Goal: Task Accomplishment & Management: Manage account settings

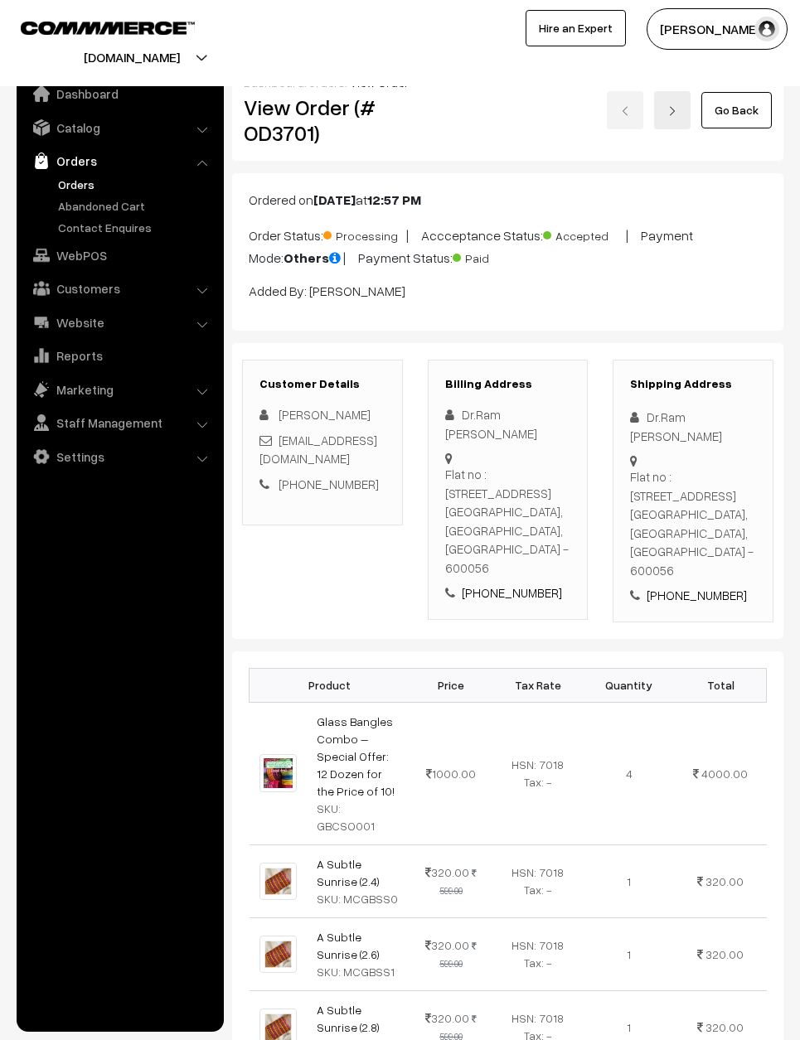
scroll to position [-70, 0]
click at [733, 101] on link "Go Back" at bounding box center [736, 110] width 70 height 36
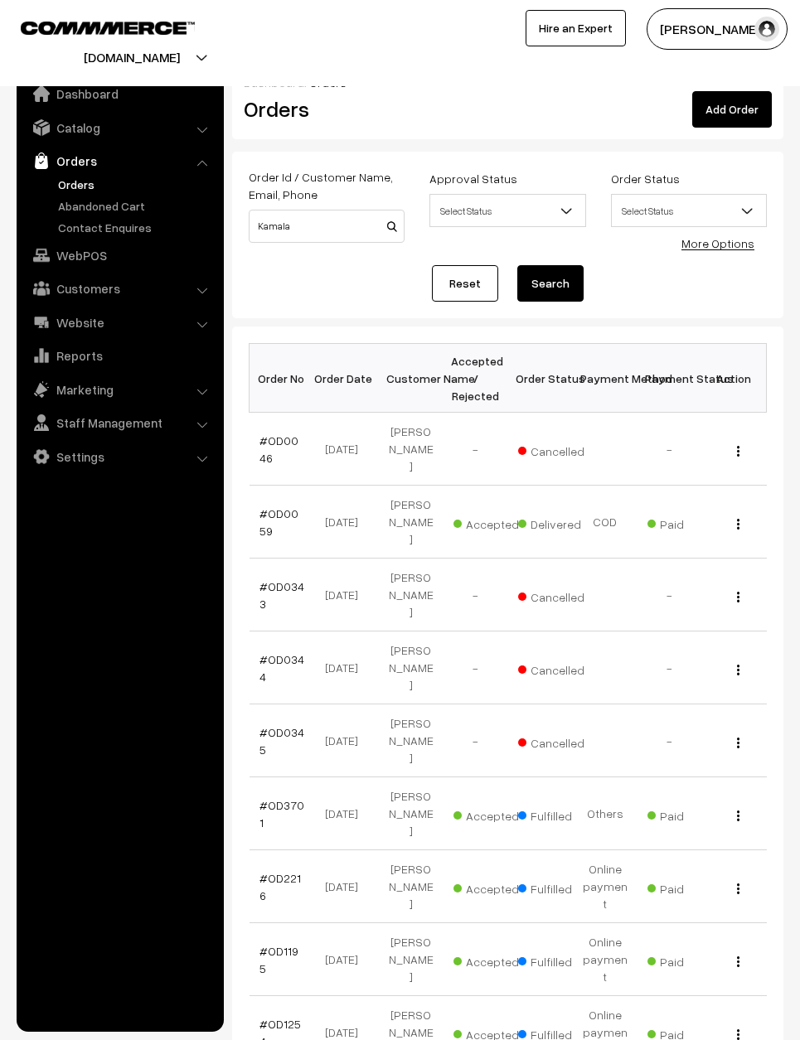
click at [466, 277] on link "Reset" at bounding box center [465, 283] width 66 height 36
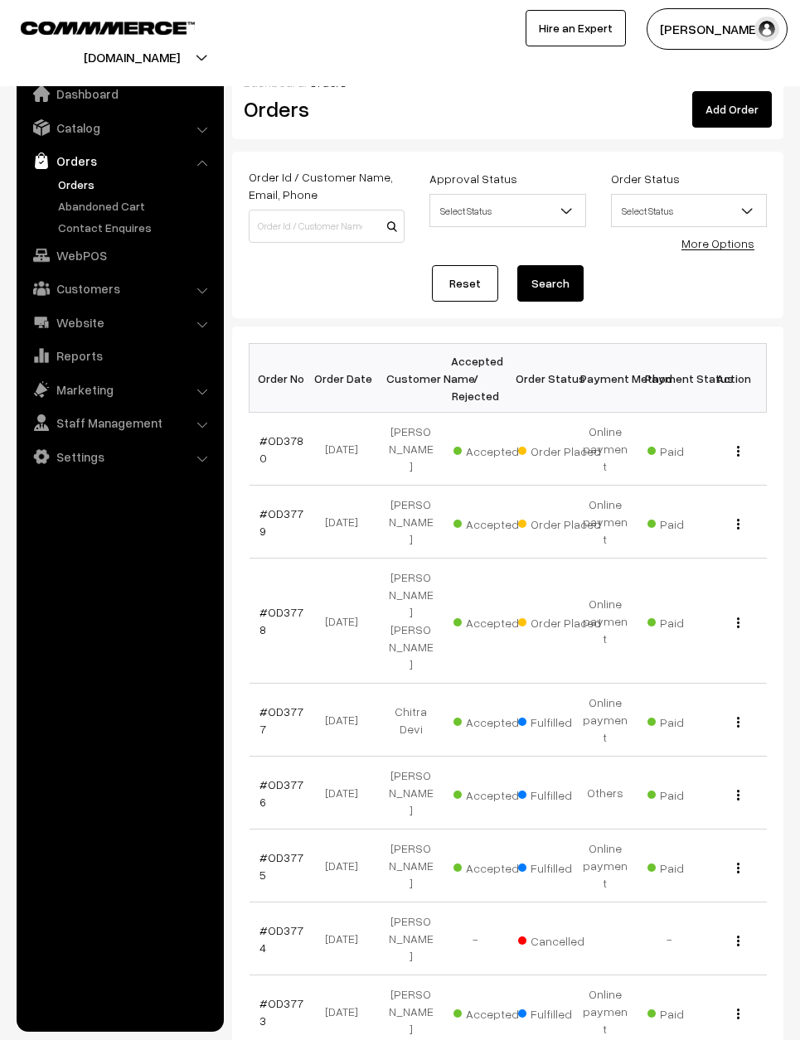
click at [292, 605] on link "#OD3778" at bounding box center [281, 621] width 44 height 32
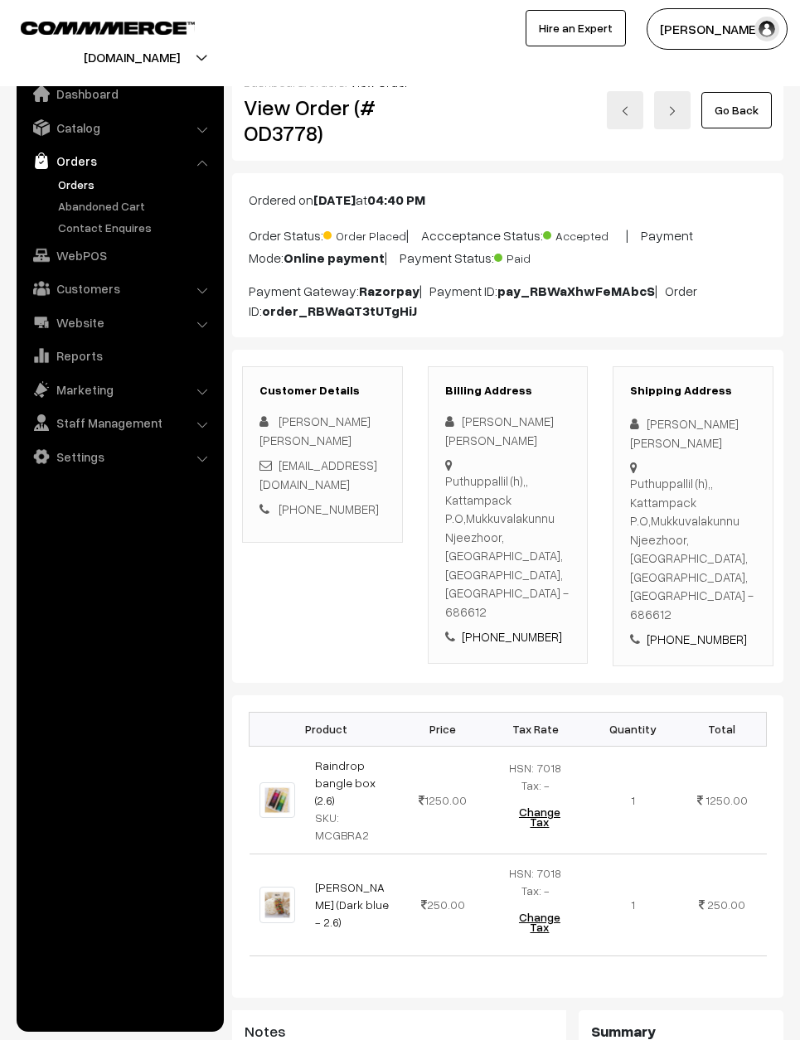
click at [731, 97] on link "Go Back" at bounding box center [736, 110] width 70 height 36
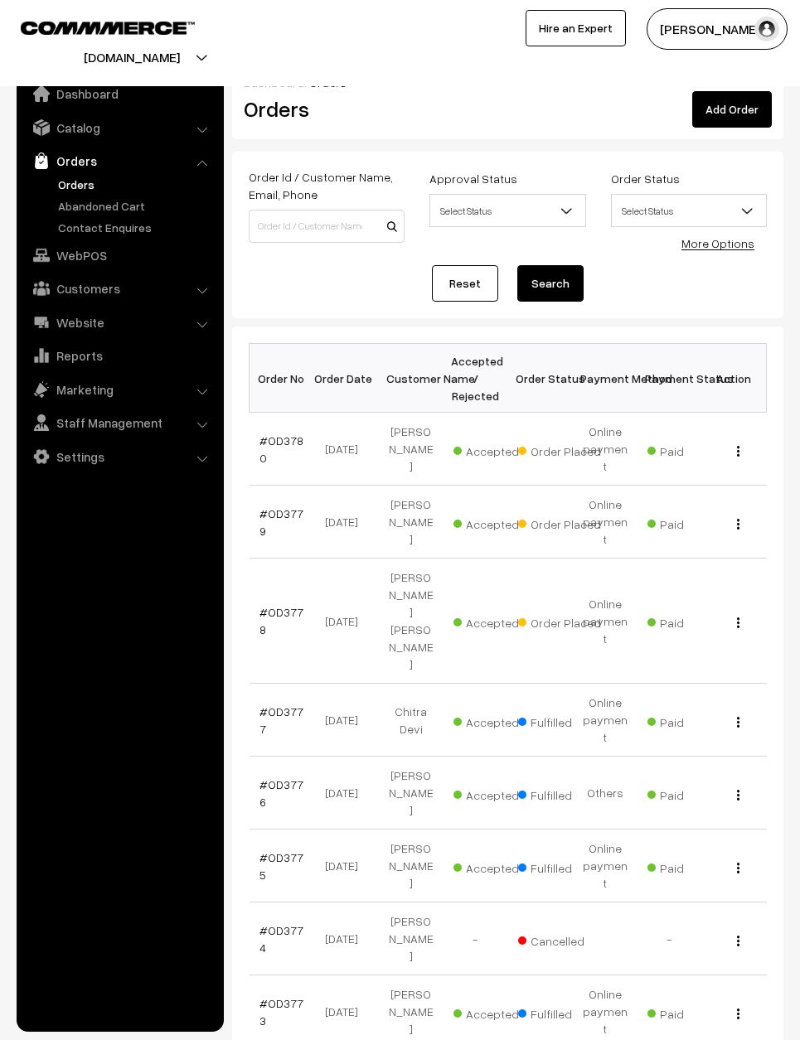
click at [281, 516] on link "#OD3779" at bounding box center [281, 523] width 44 height 32
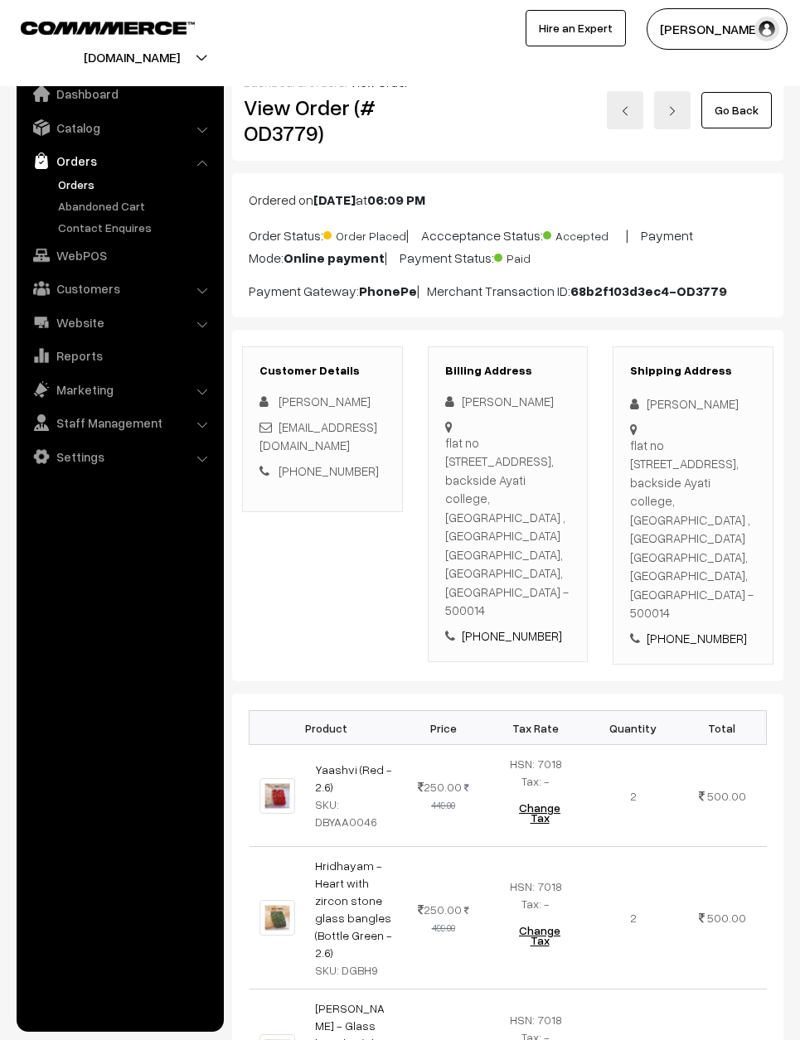
click at [232, 444] on div "Customer Details Ramya T ramyarani96@gmail.com +91 9958906776" at bounding box center [323, 506] width 186 height 318
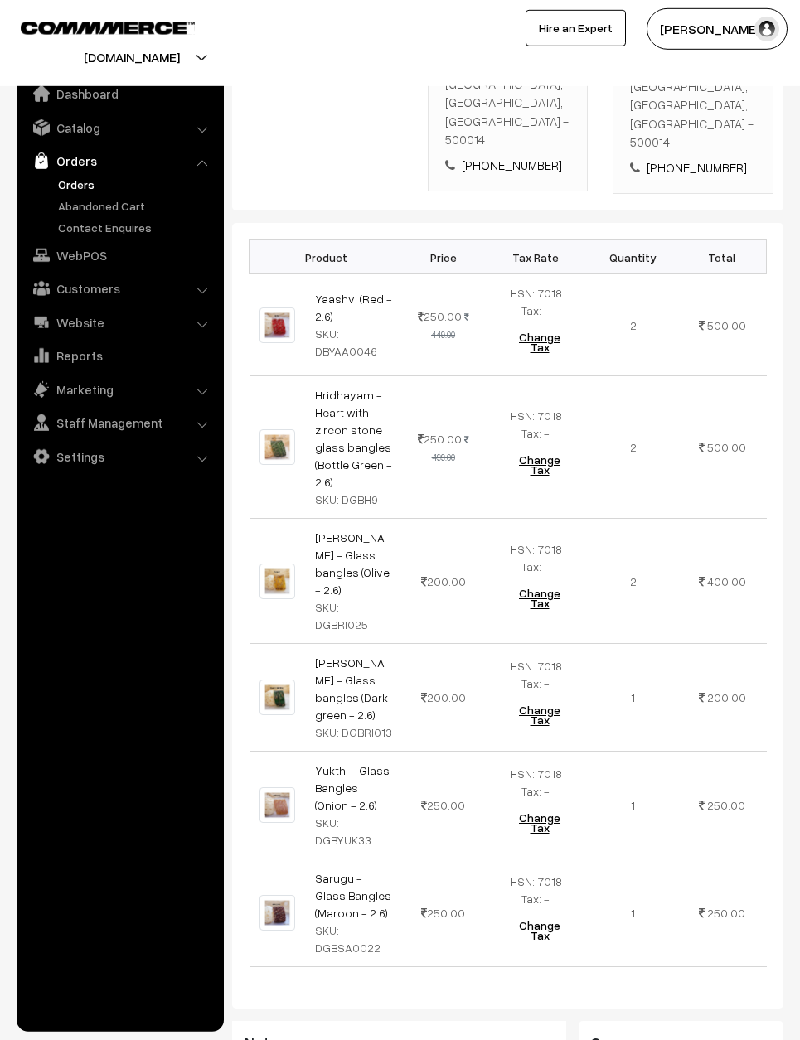
scroll to position [473, 0]
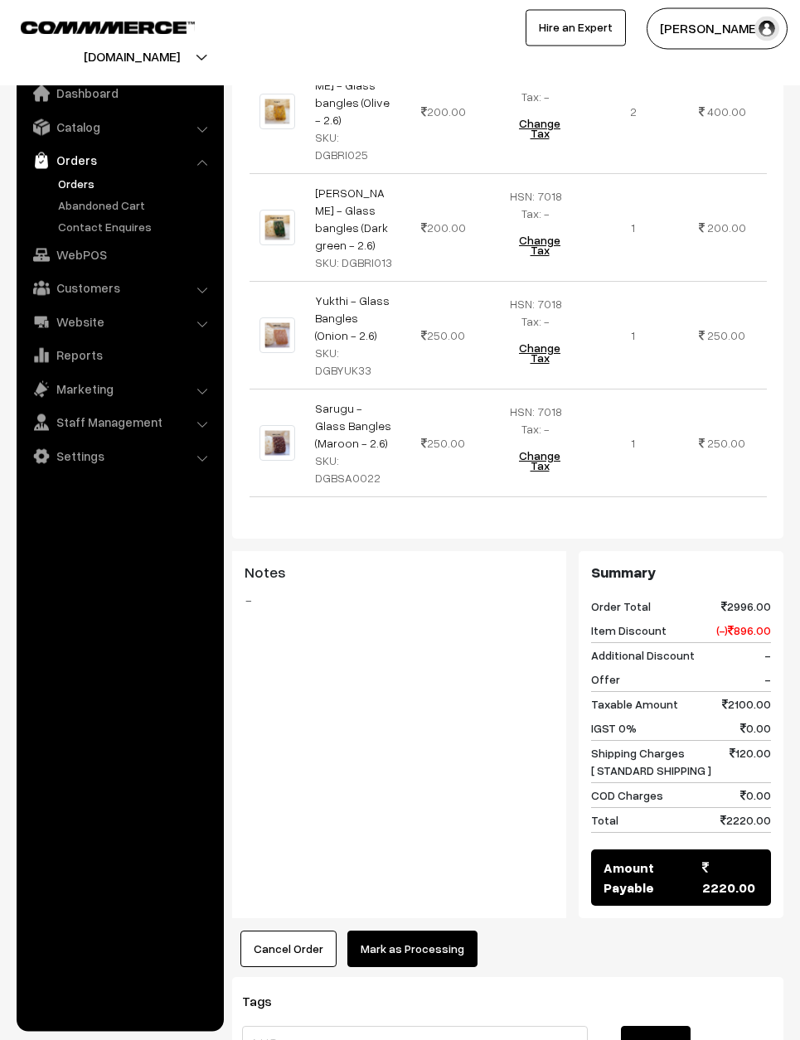
click at [436, 932] on button "Mark as Processing" at bounding box center [412, 950] width 130 height 36
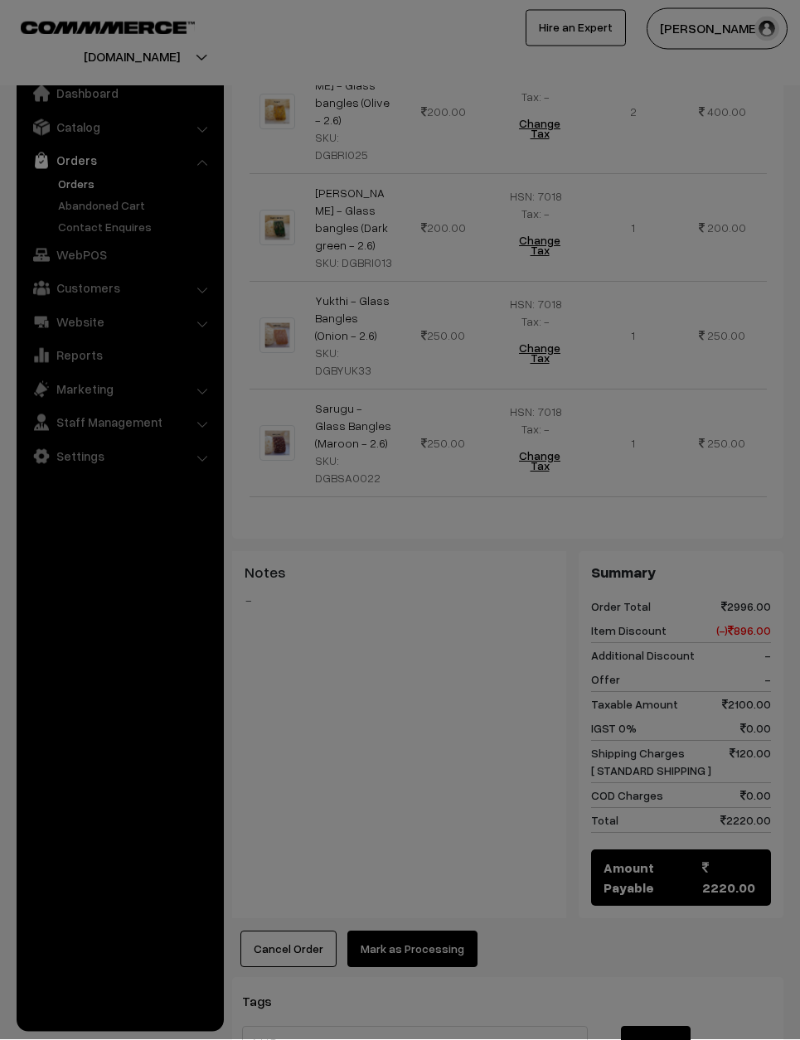
scroll to position [940, 0]
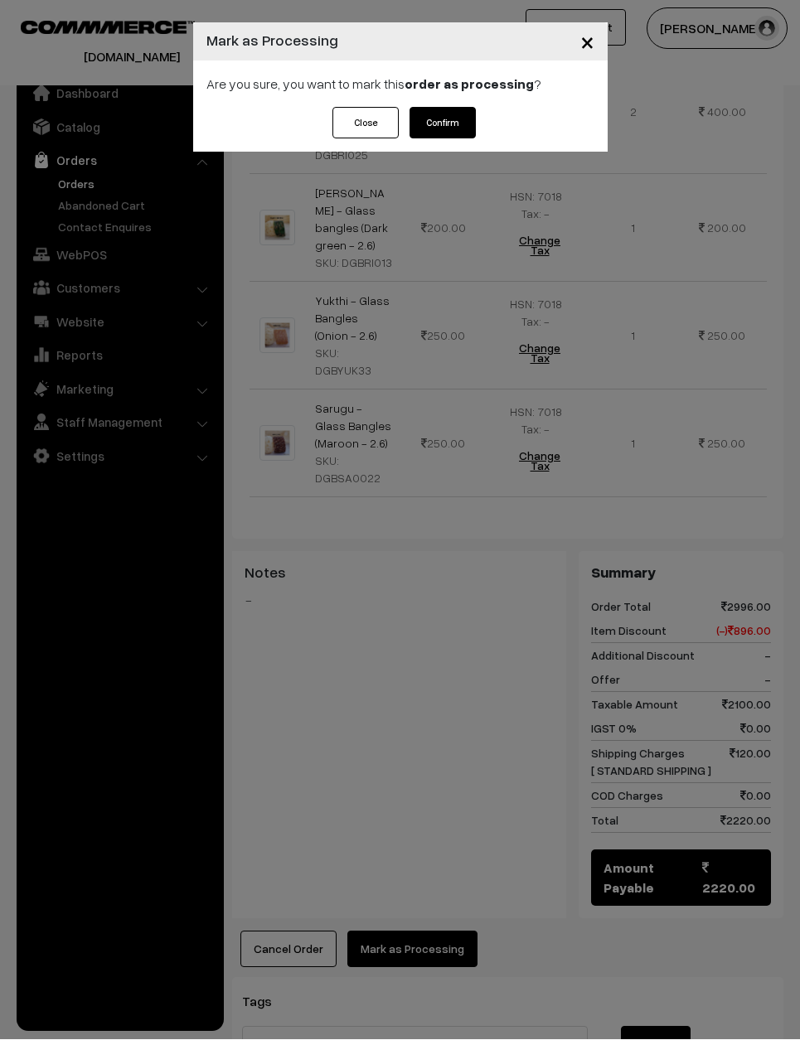
click at [462, 122] on button "Confirm" at bounding box center [443, 124] width 66 height 32
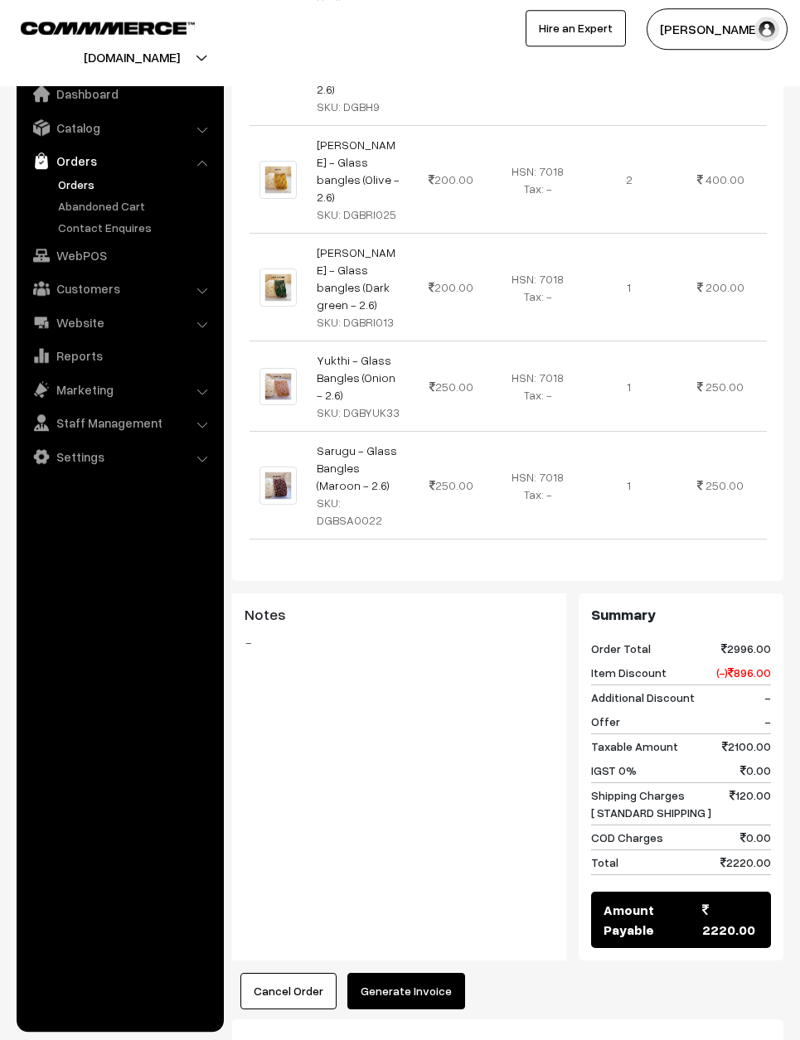
click at [424, 973] on button "Generate Invoice" at bounding box center [406, 991] width 118 height 36
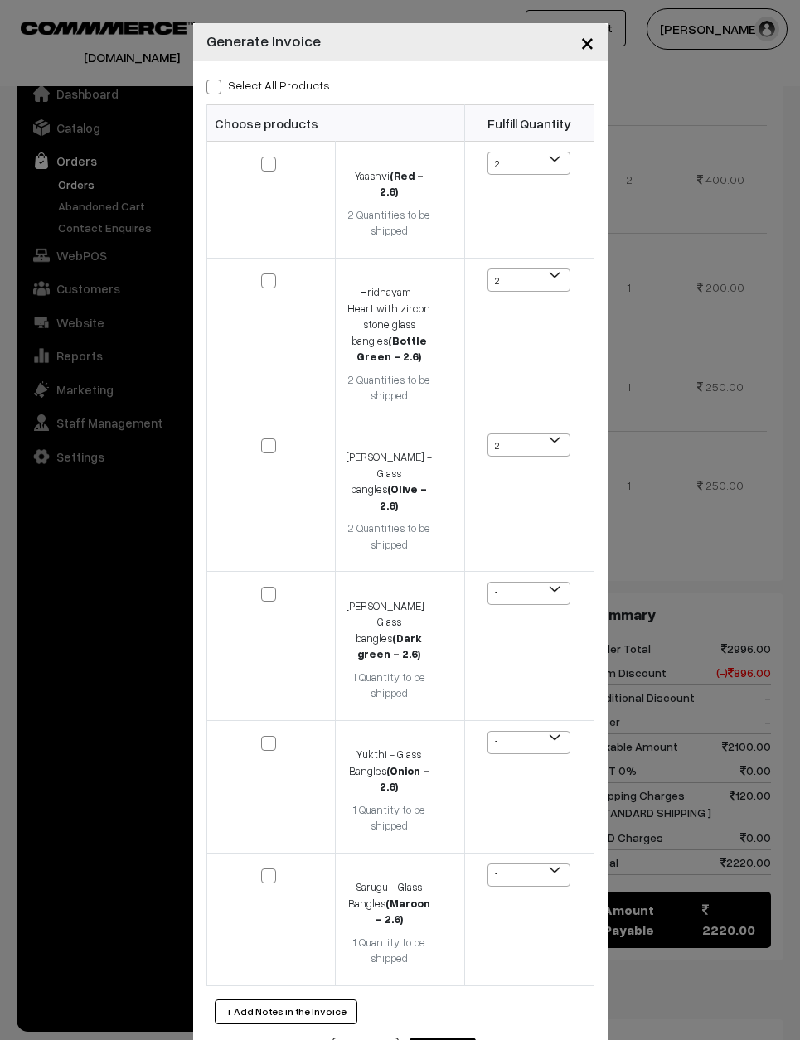
click at [225, 80] on label "Select All Products" at bounding box center [268, 84] width 124 height 17
click at [217, 80] on input "Select All Products" at bounding box center [211, 84] width 11 height 11
checkbox input "true"
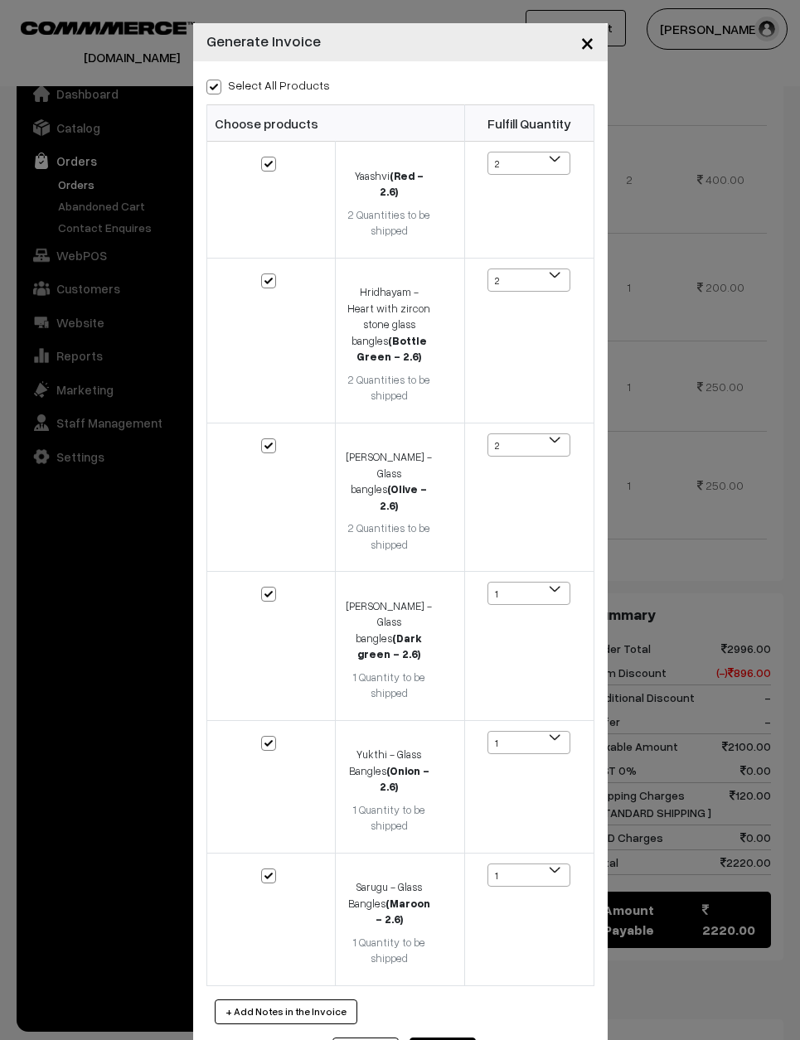
checkbox input "true"
click at [442, 1038] on button "Submit" at bounding box center [443, 1056] width 66 height 36
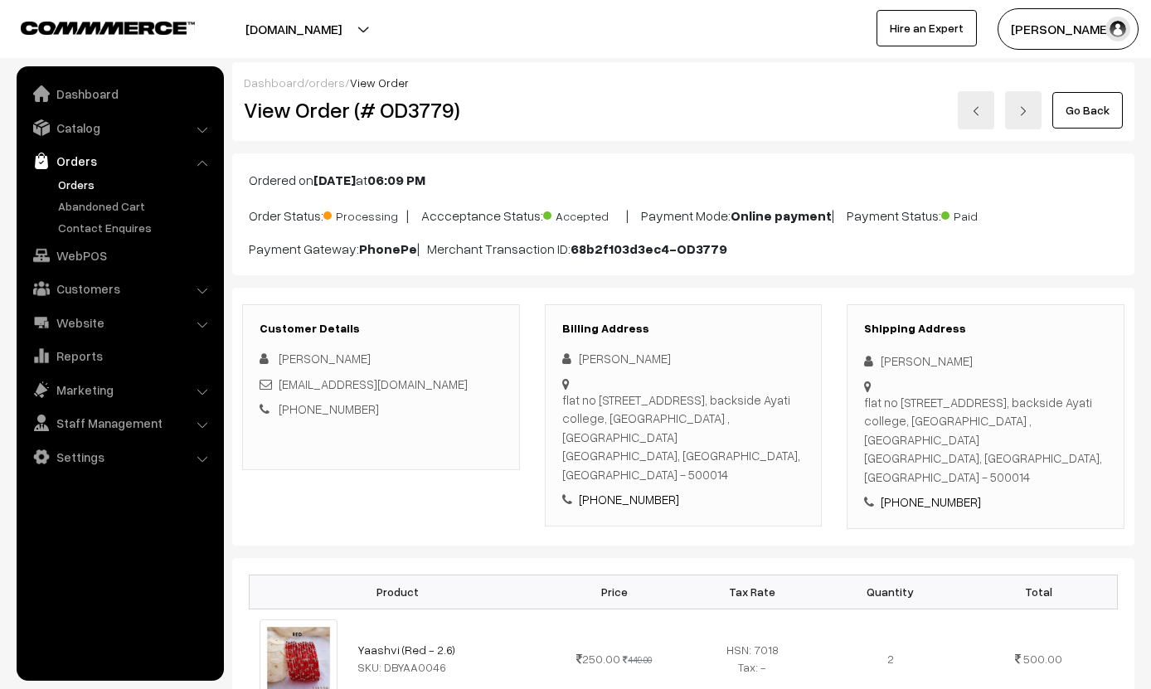
click at [799, 93] on link "Go Back" at bounding box center [1087, 110] width 70 height 36
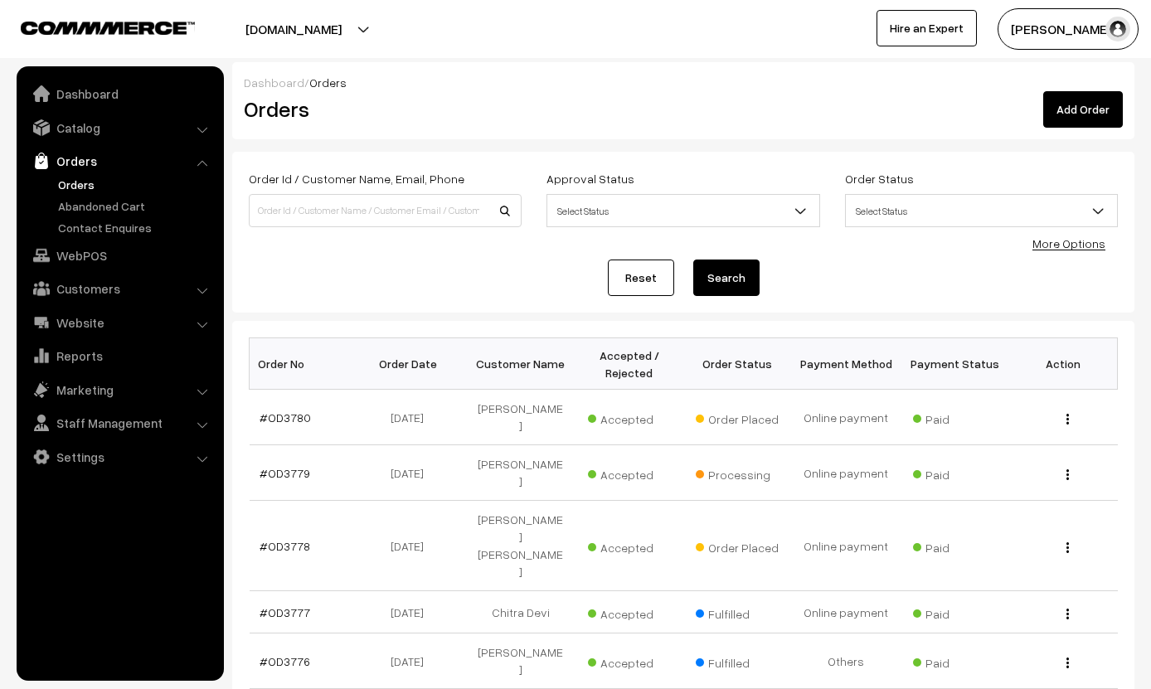
click at [271, 414] on link "#OD3780" at bounding box center [284, 417] width 51 height 14
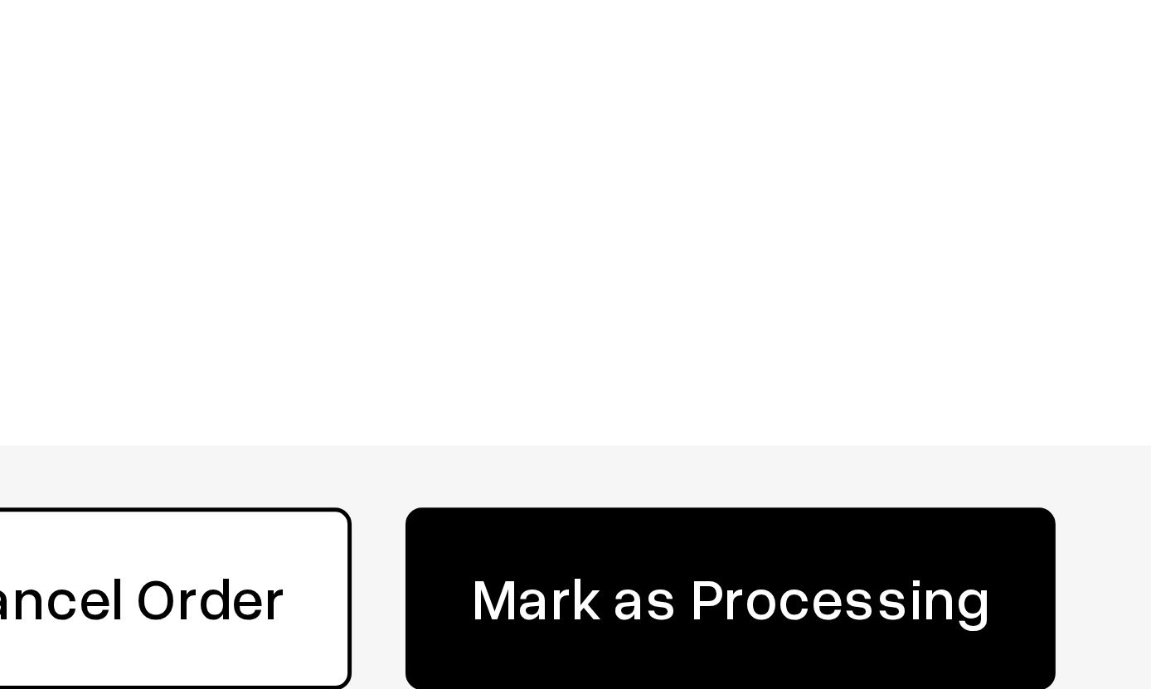
scroll to position [473, 0]
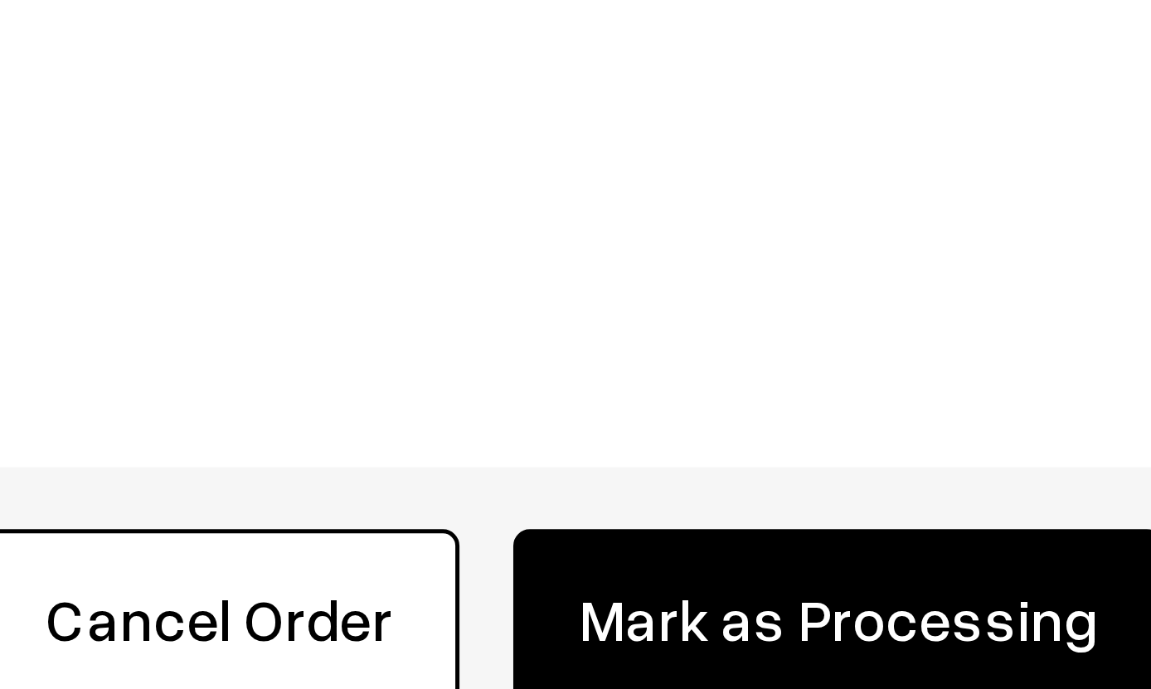
click at [347, 637] on button "Mark as Processing" at bounding box center [412, 655] width 130 height 36
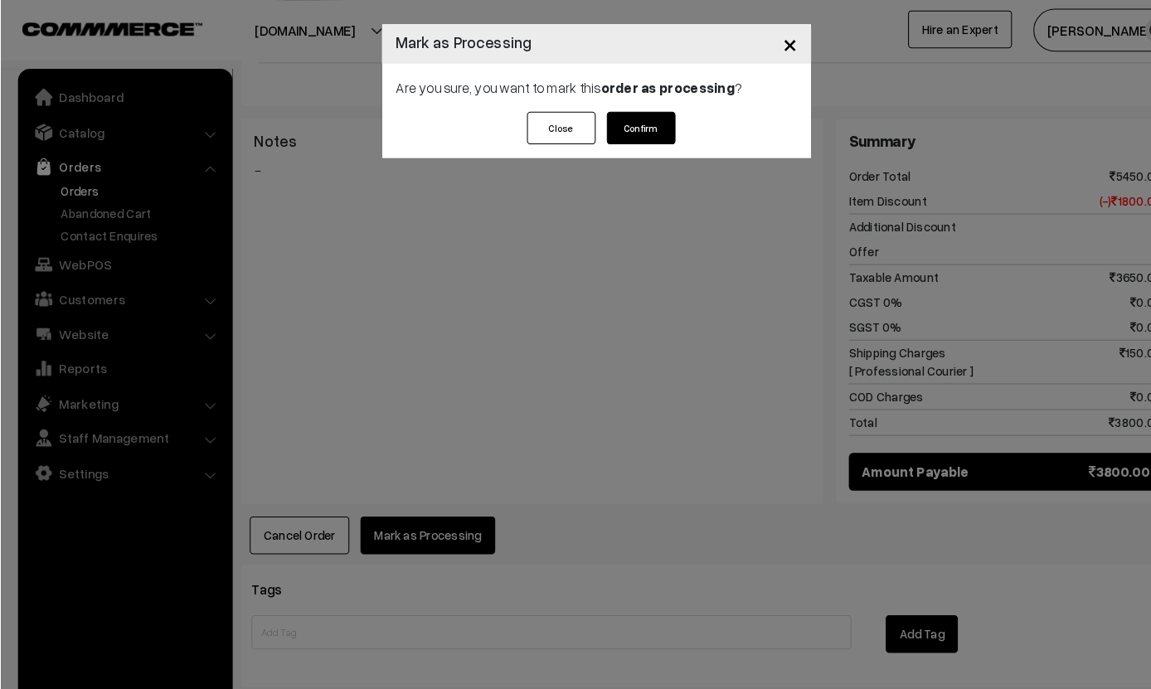
click at [613, 120] on button "Confirm" at bounding box center [618, 124] width 66 height 32
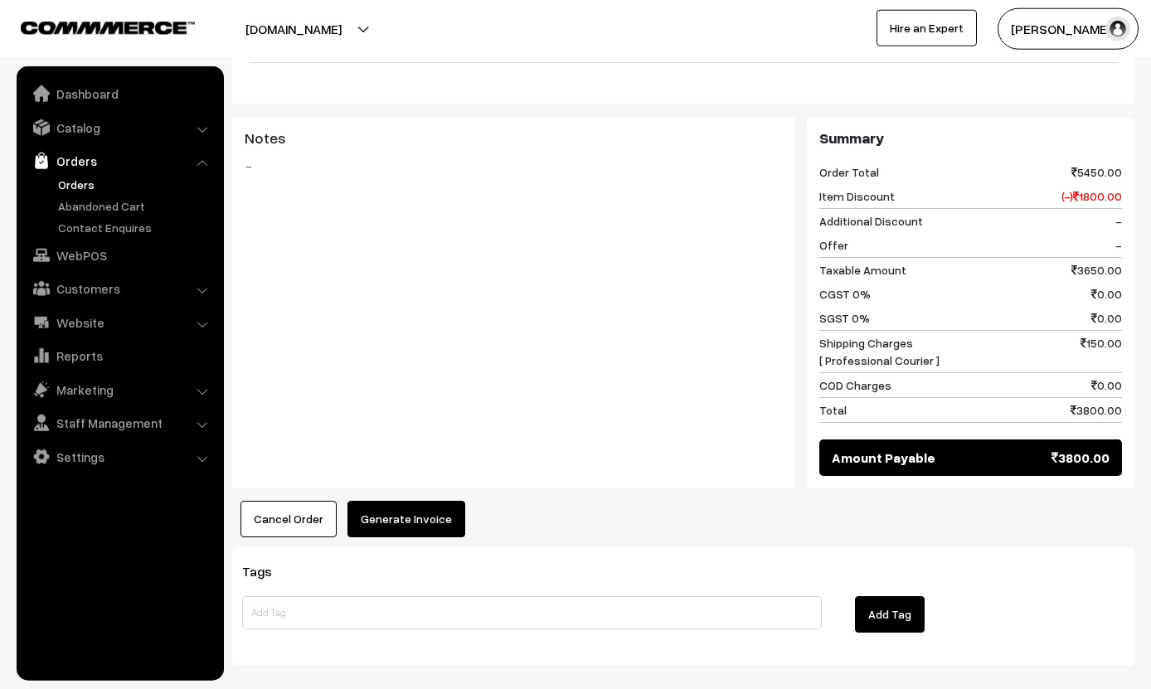
click at [419, 511] on button "Generate Invoice" at bounding box center [406, 519] width 118 height 36
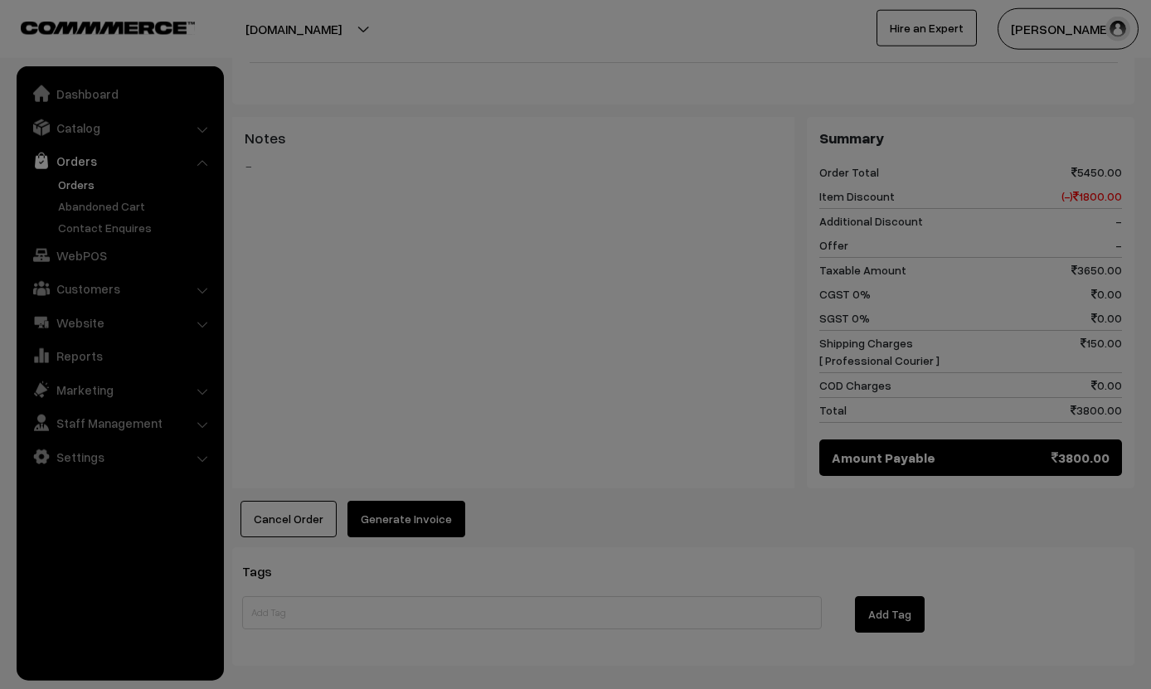
scroll to position [609, 0]
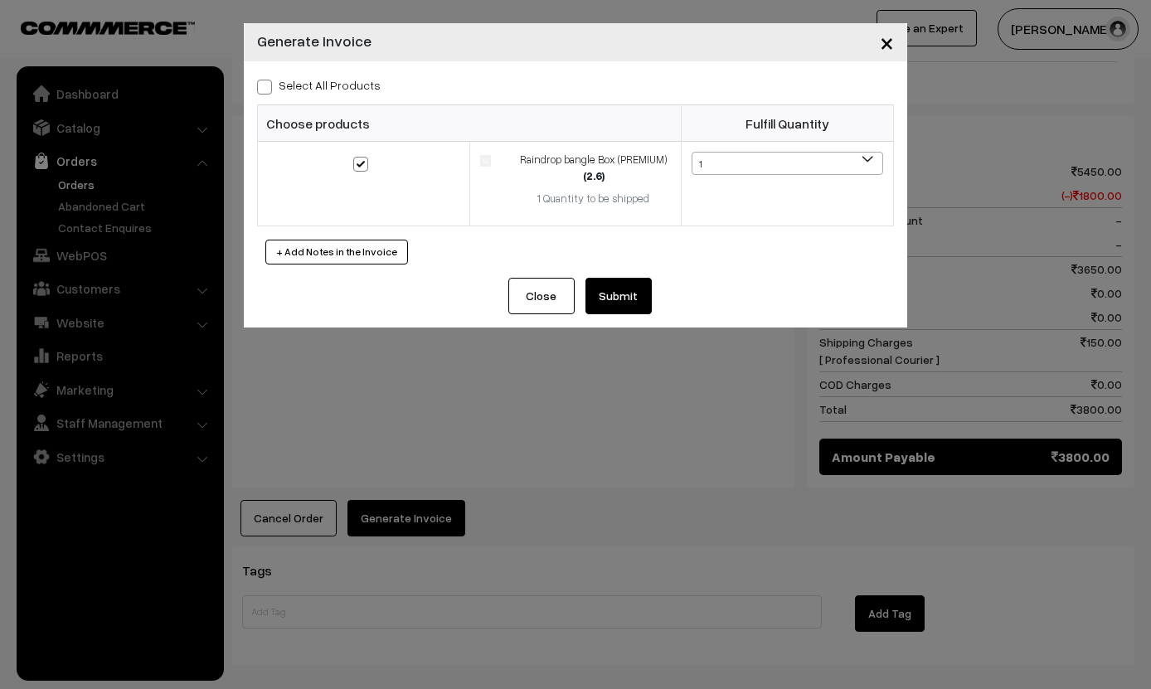
click at [324, 105] on th "Choose products" at bounding box center [470, 123] width 424 height 36
click at [317, 83] on label "Select All Products" at bounding box center [319, 84] width 124 height 17
click at [268, 83] on input "Select All Products" at bounding box center [262, 84] width 11 height 11
checkbox input "true"
click at [633, 291] on button "Submit" at bounding box center [618, 296] width 66 height 36
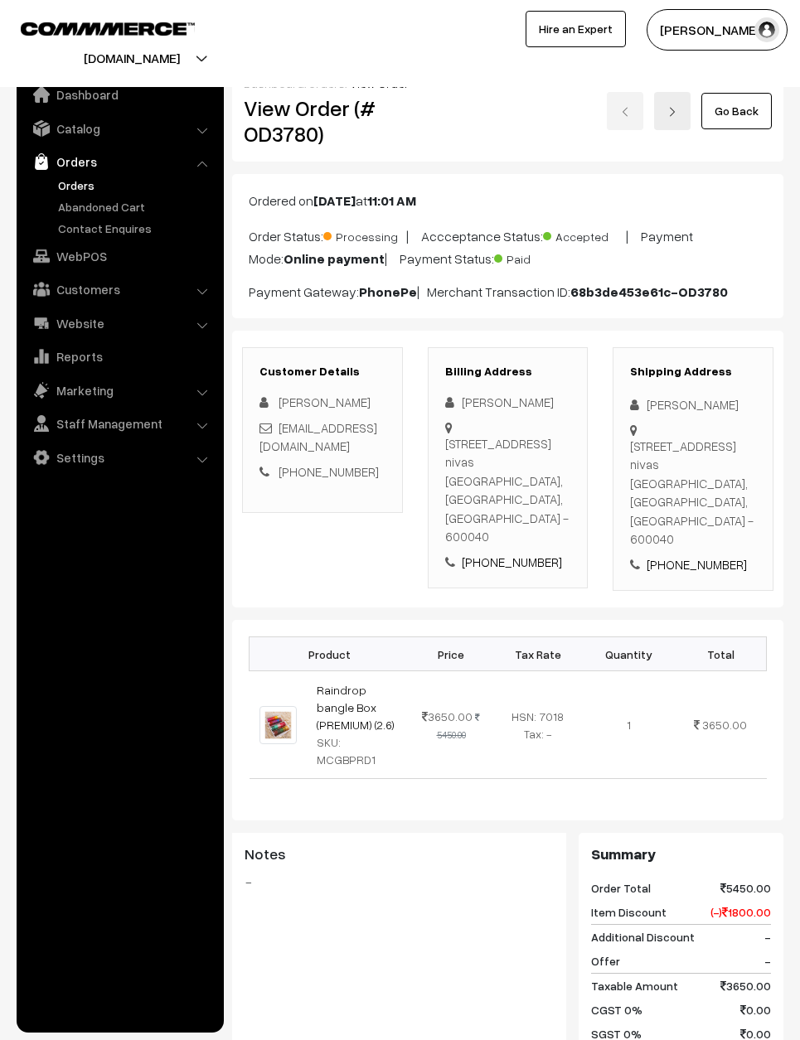
click at [748, 95] on link "Go Back" at bounding box center [736, 110] width 70 height 36
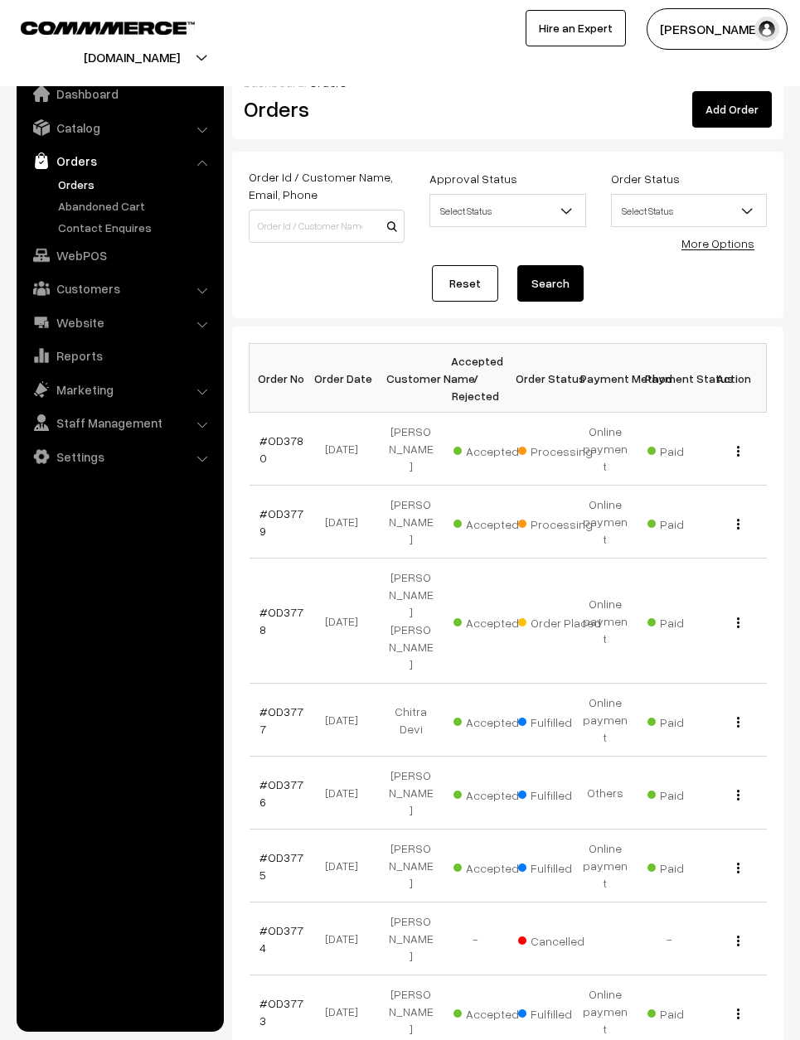
click at [281, 605] on link "#OD3778" at bounding box center [281, 621] width 44 height 32
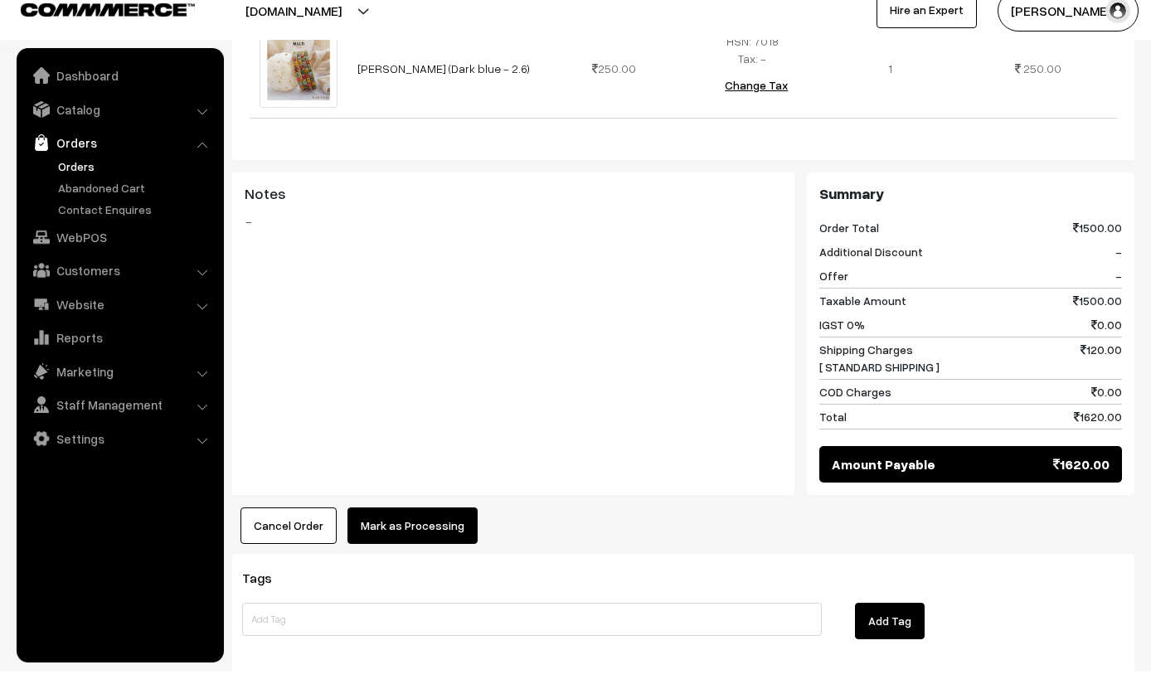
scroll to position [672, 0]
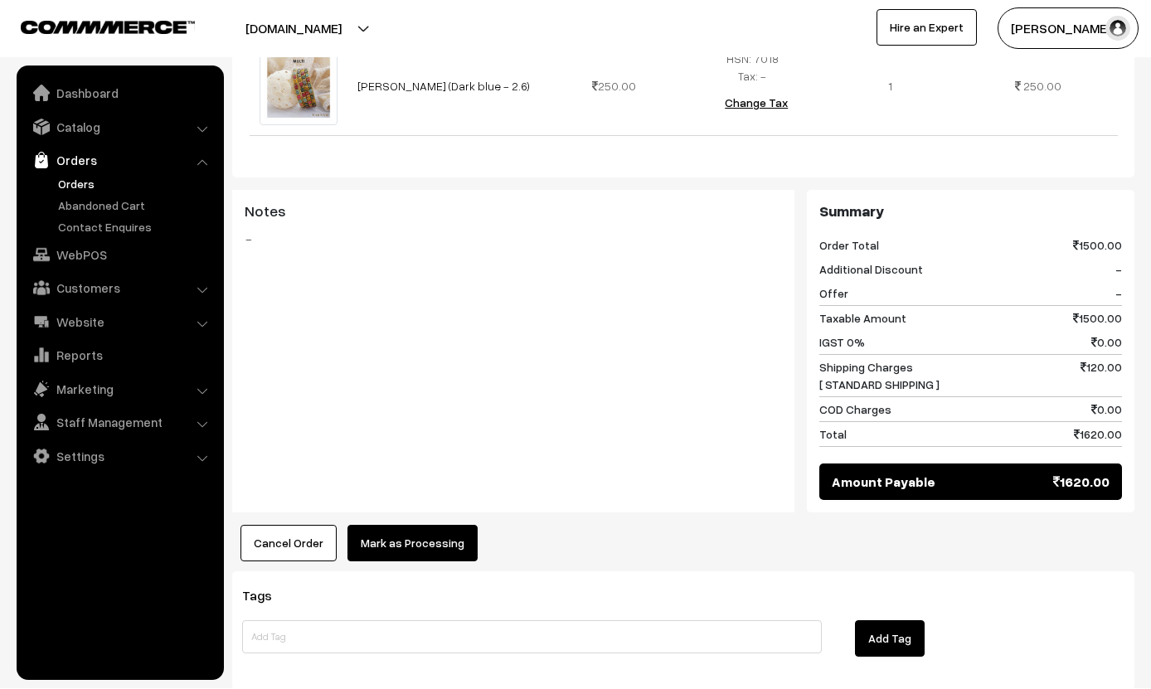
click at [415, 526] on button "Mark as Processing" at bounding box center [412, 544] width 130 height 36
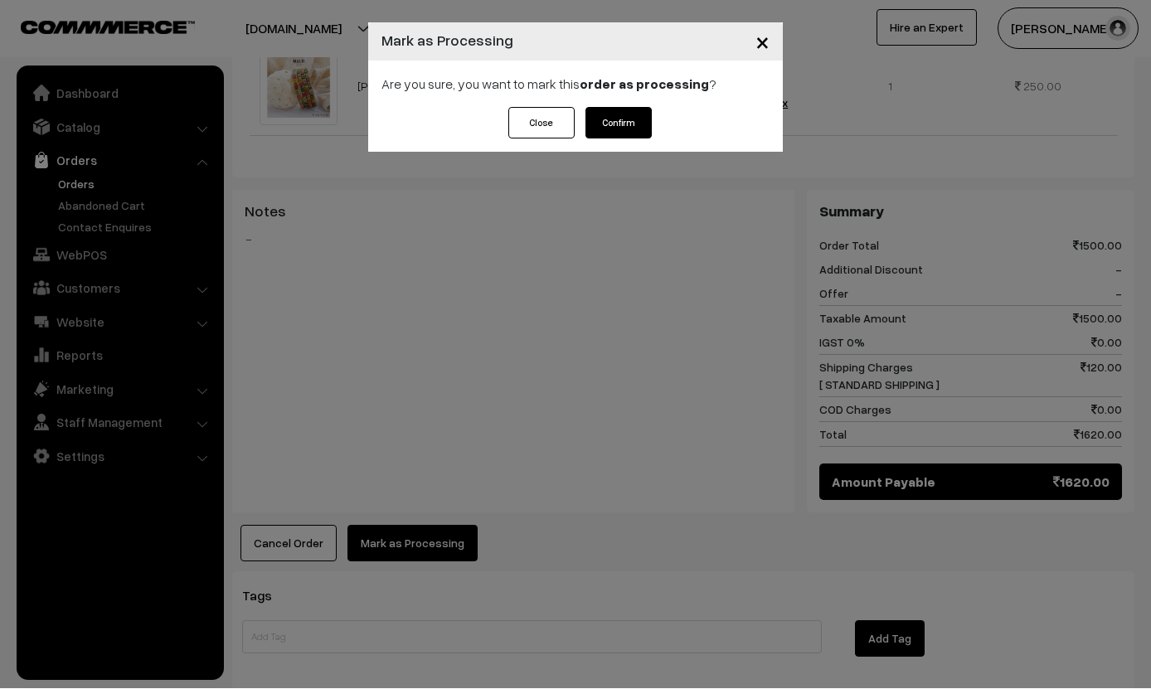
click at [604, 129] on button "Confirm" at bounding box center [618, 124] width 66 height 32
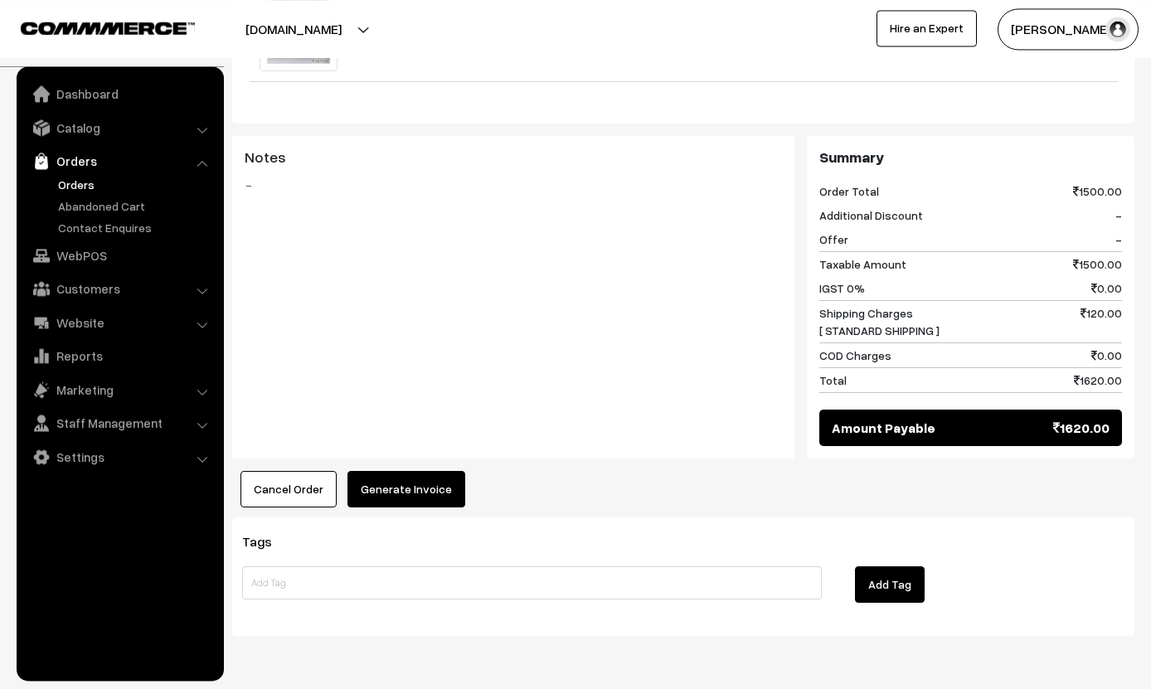
scroll to position [723, 0]
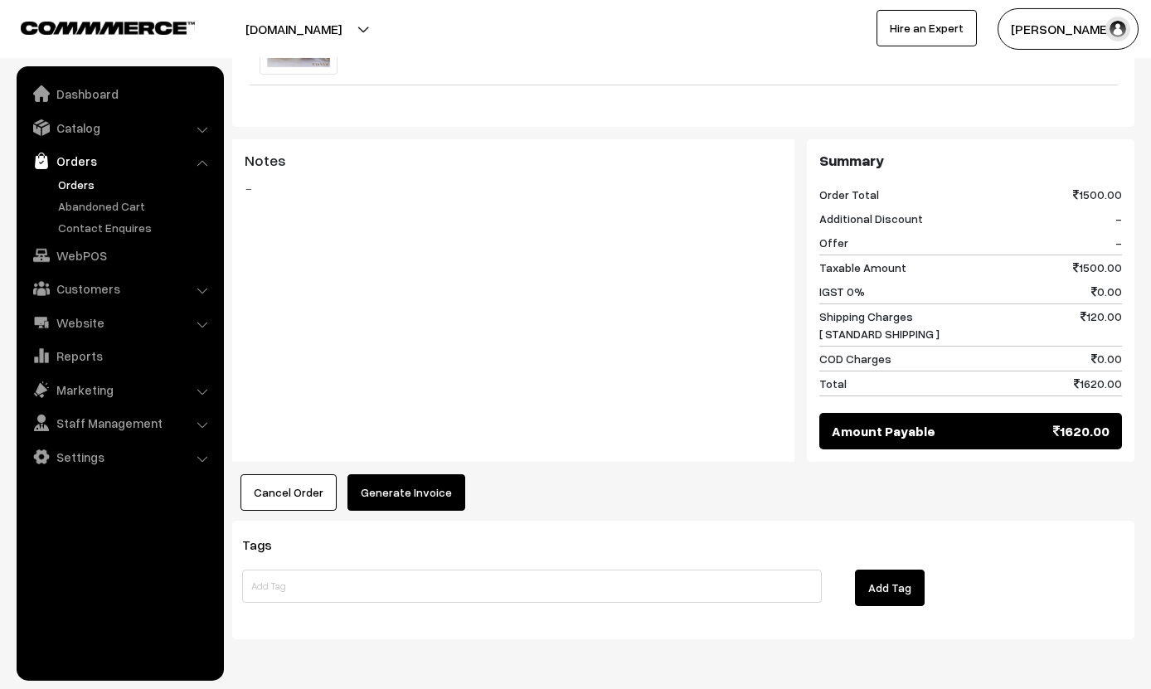
click at [381, 474] on button "Generate Invoice" at bounding box center [406, 492] width 118 height 36
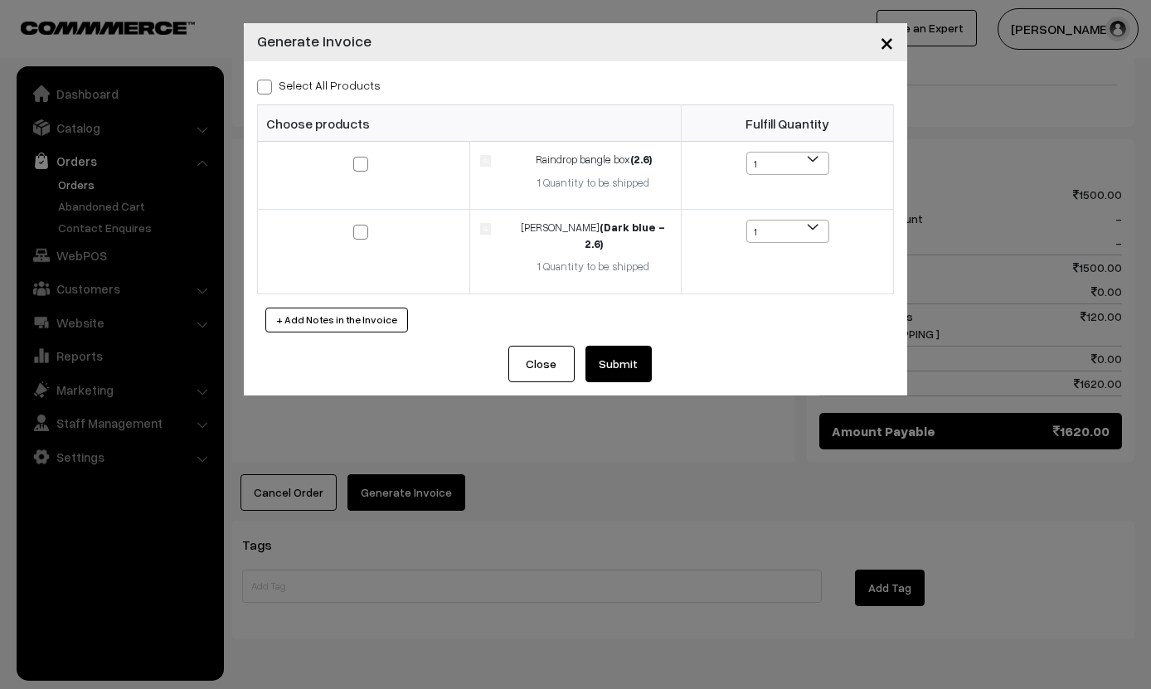
click at [269, 92] on span at bounding box center [264, 87] width 15 height 15
click at [268, 90] on input "Select All Products" at bounding box center [262, 84] width 11 height 11
checkbox input "true"
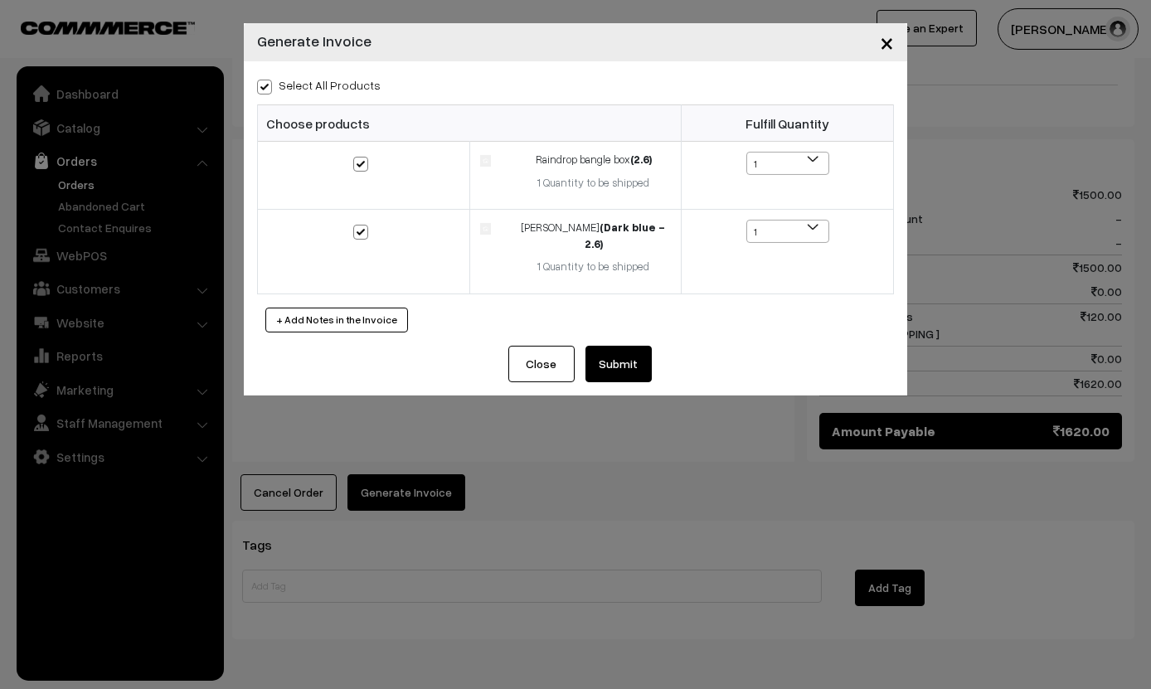
click at [595, 350] on button "Submit" at bounding box center [618, 364] width 66 height 36
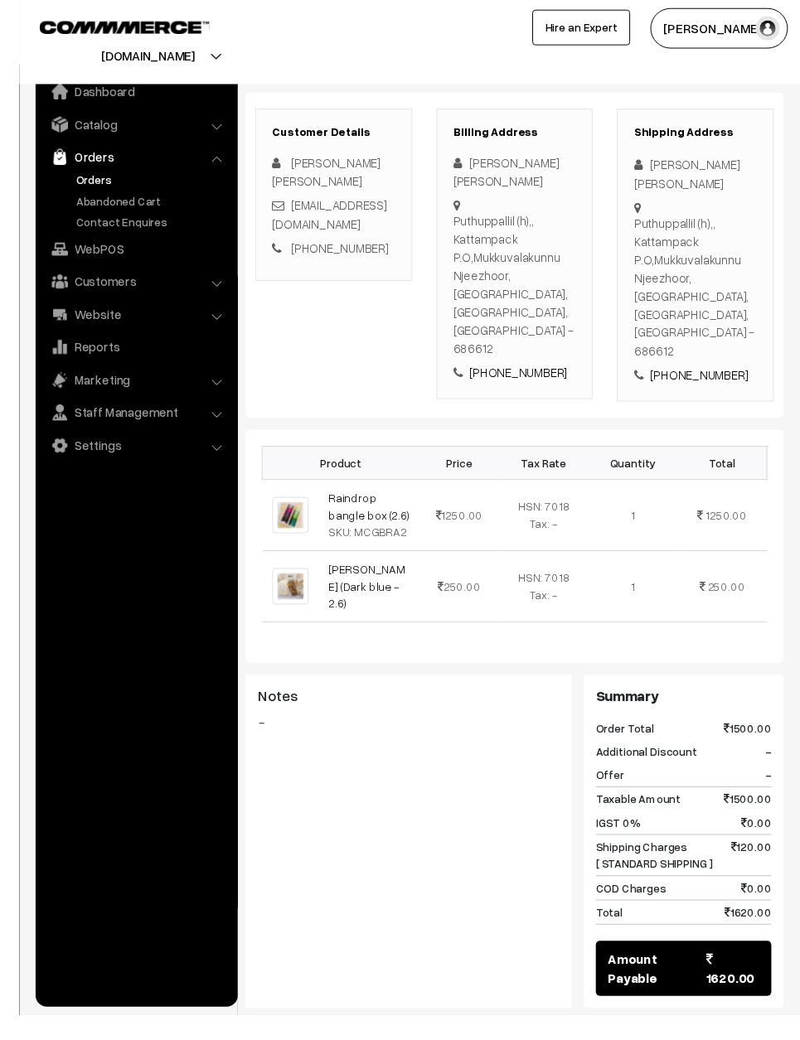
scroll to position [308, 0]
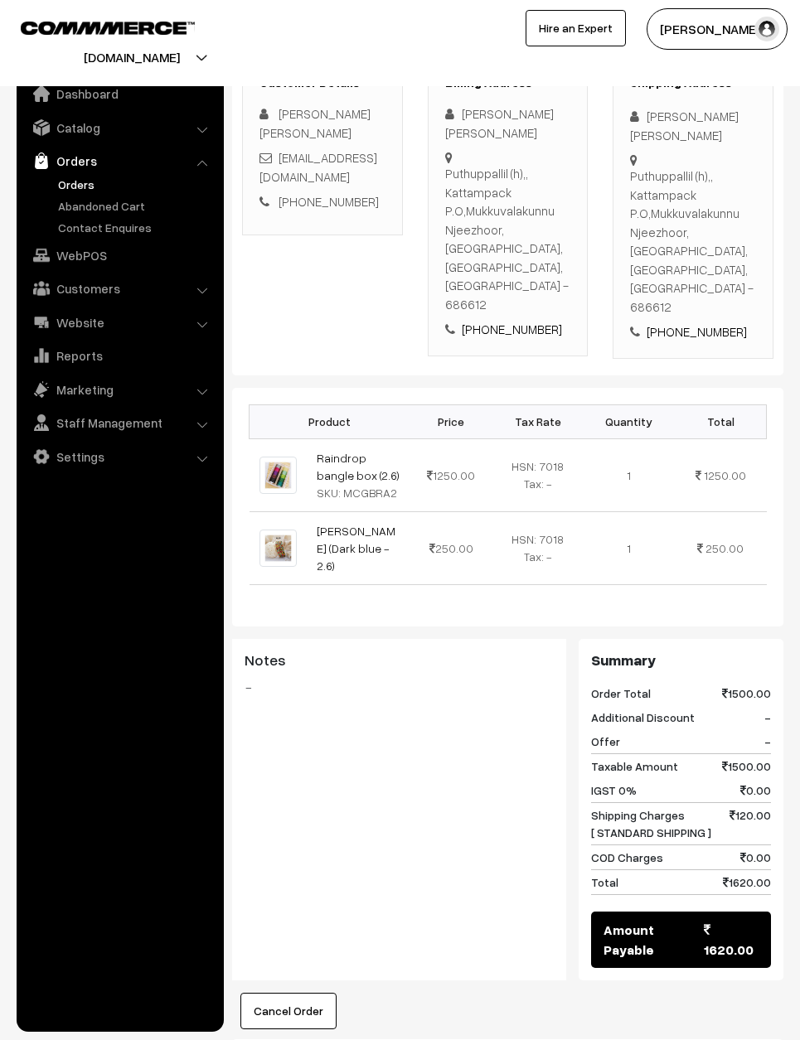
click at [749, 534] on div "Product Price Tax Rate Quantity Total Raindrop bangle box (2.6) SKU: MCGBRA2 12…" at bounding box center [507, 507] width 551 height 239
click at [219, 688] on ul "Dashboard Catalog" at bounding box center [120, 549] width 207 height 966
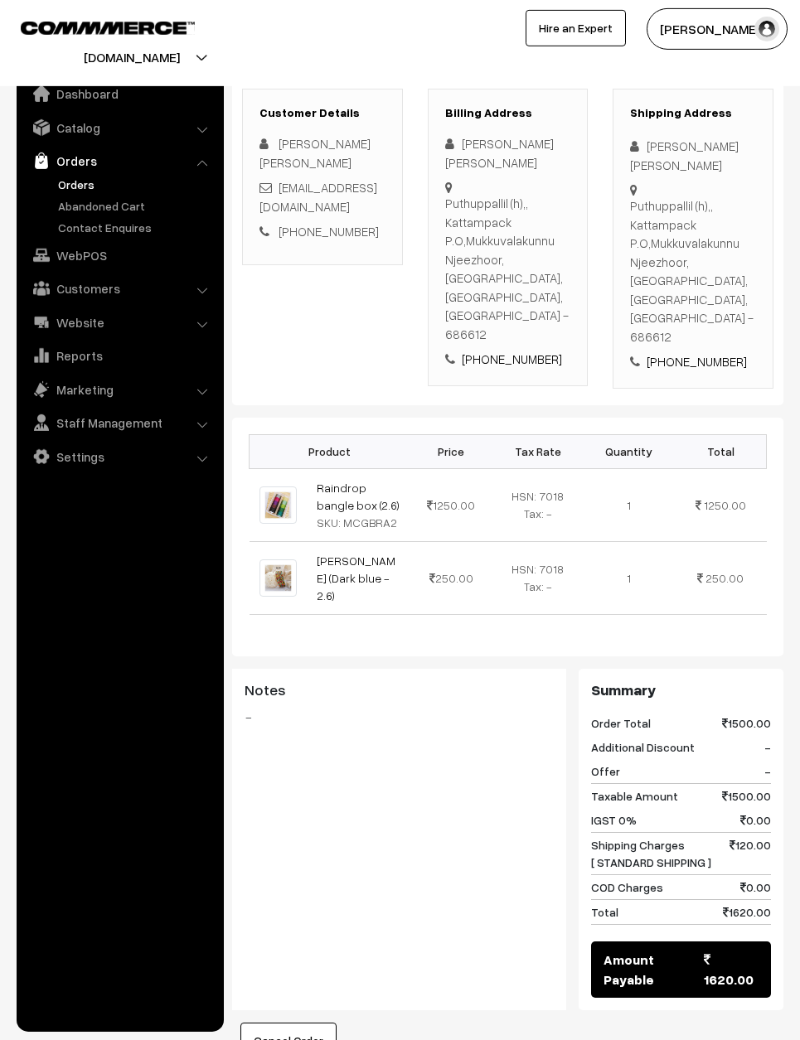
scroll to position [0, 0]
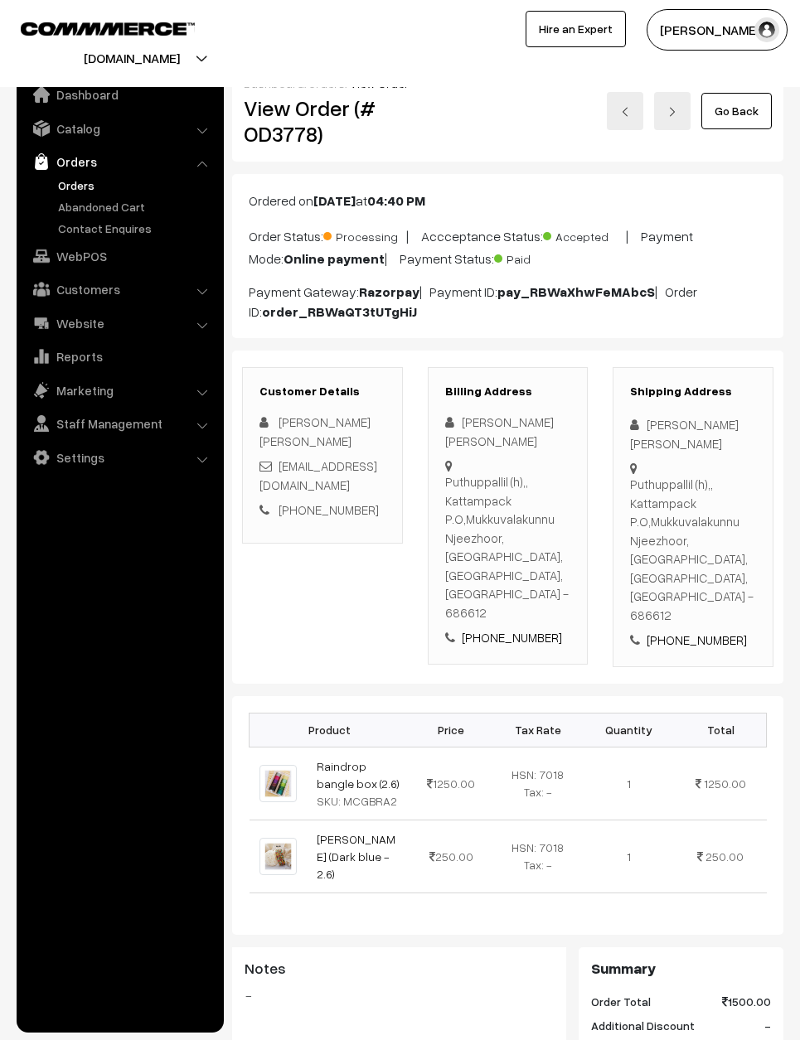
click at [737, 93] on link "Go Back" at bounding box center [736, 110] width 70 height 36
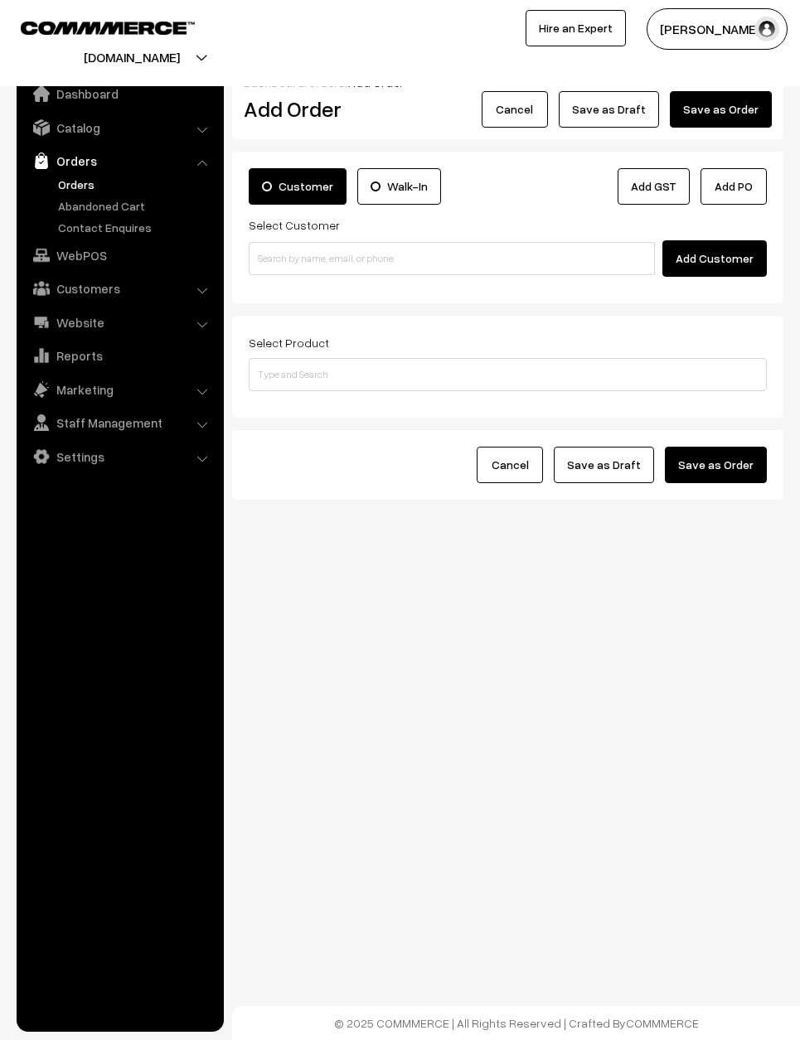
click at [536, 101] on button "Cancel" at bounding box center [515, 109] width 66 height 36
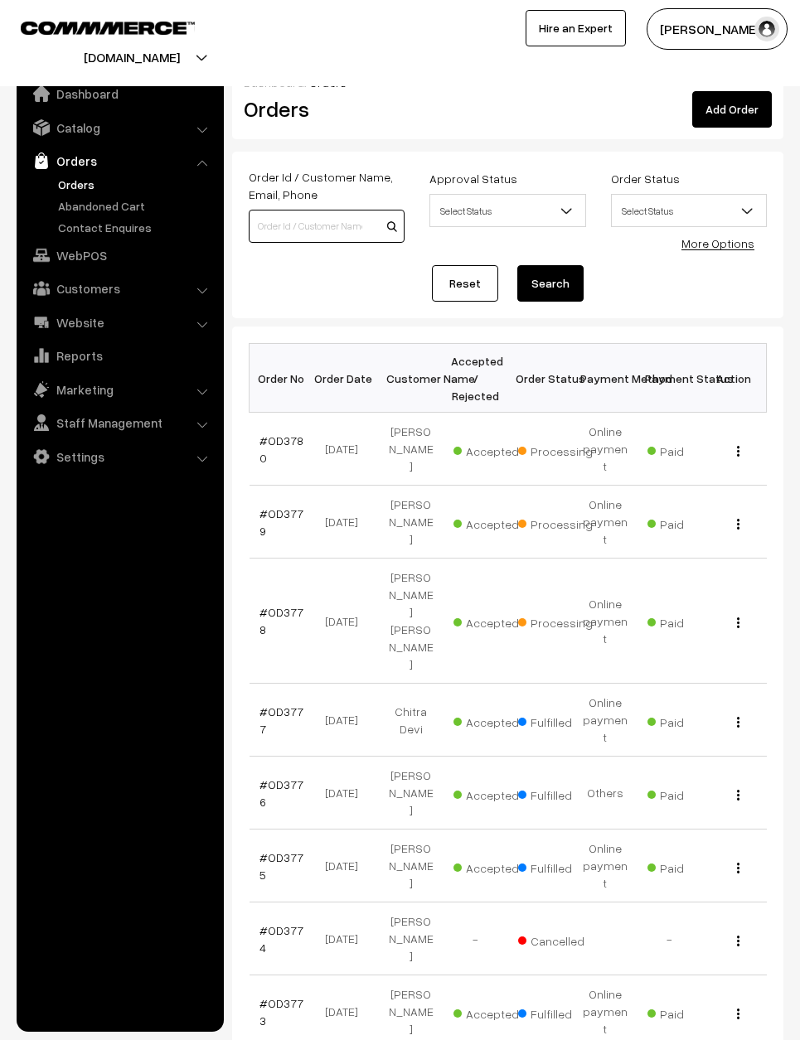
click at [286, 220] on input at bounding box center [327, 226] width 156 height 33
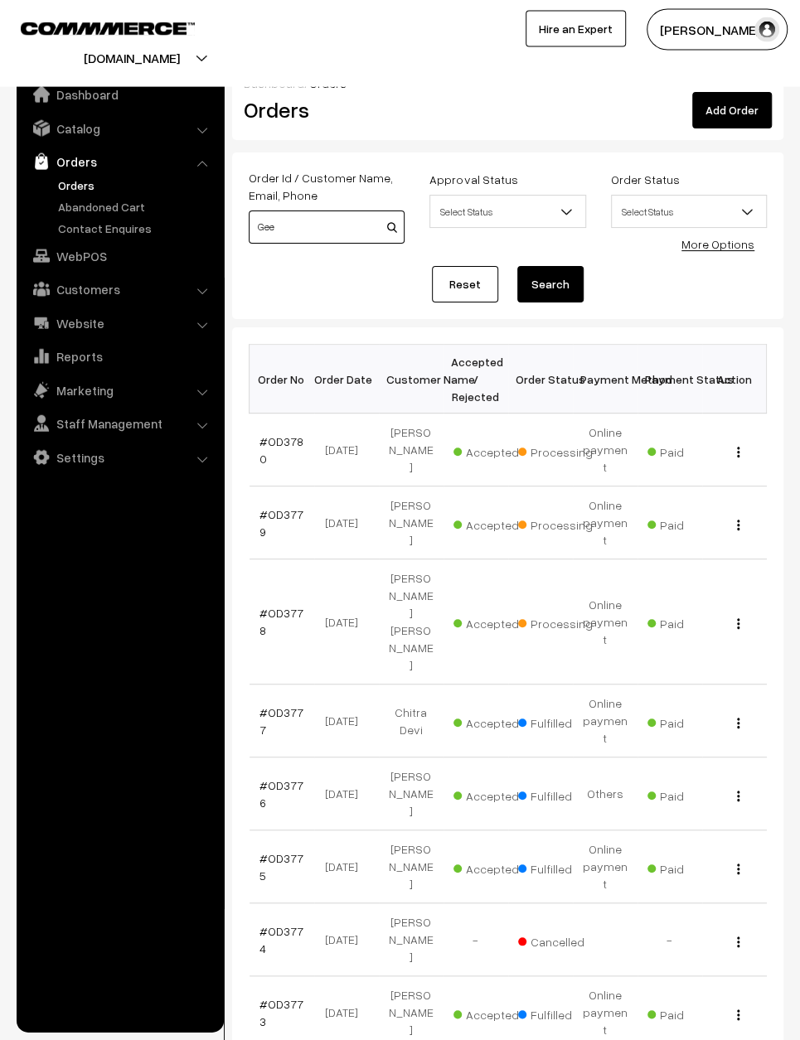
type input "Gee"
click at [474, 289] on link "Reset" at bounding box center [465, 283] width 66 height 36
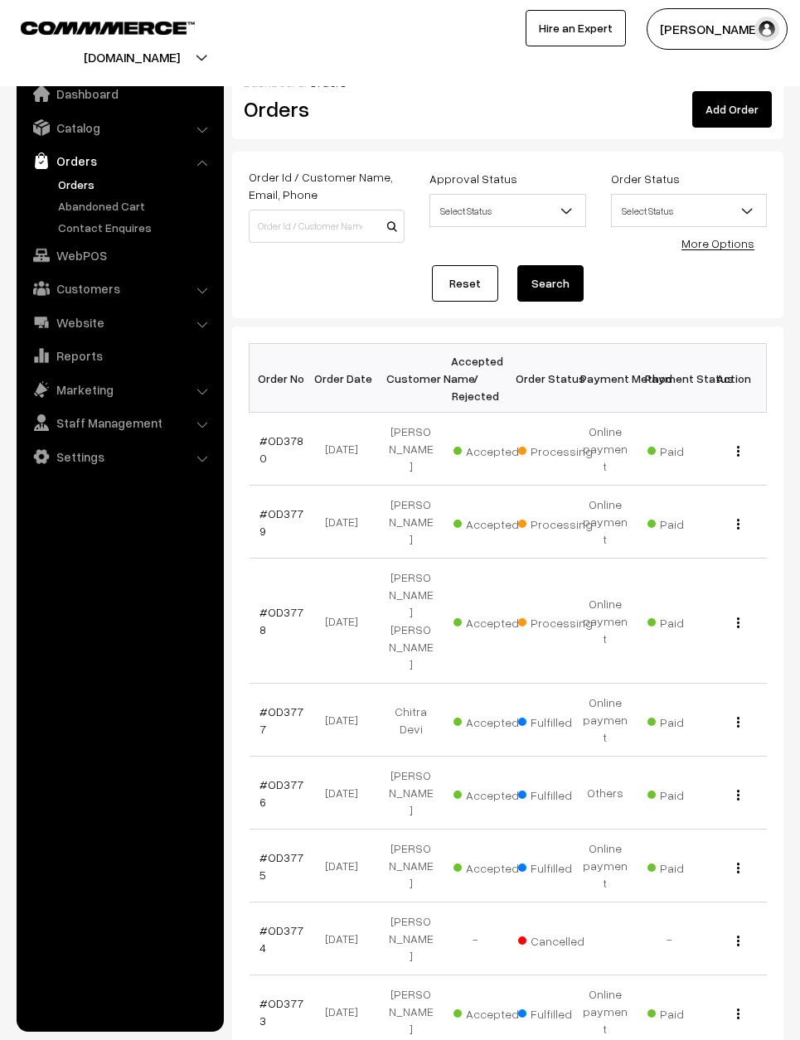
click at [463, 279] on link "Reset" at bounding box center [465, 283] width 66 height 36
click at [318, 225] on input at bounding box center [327, 226] width 156 height 33
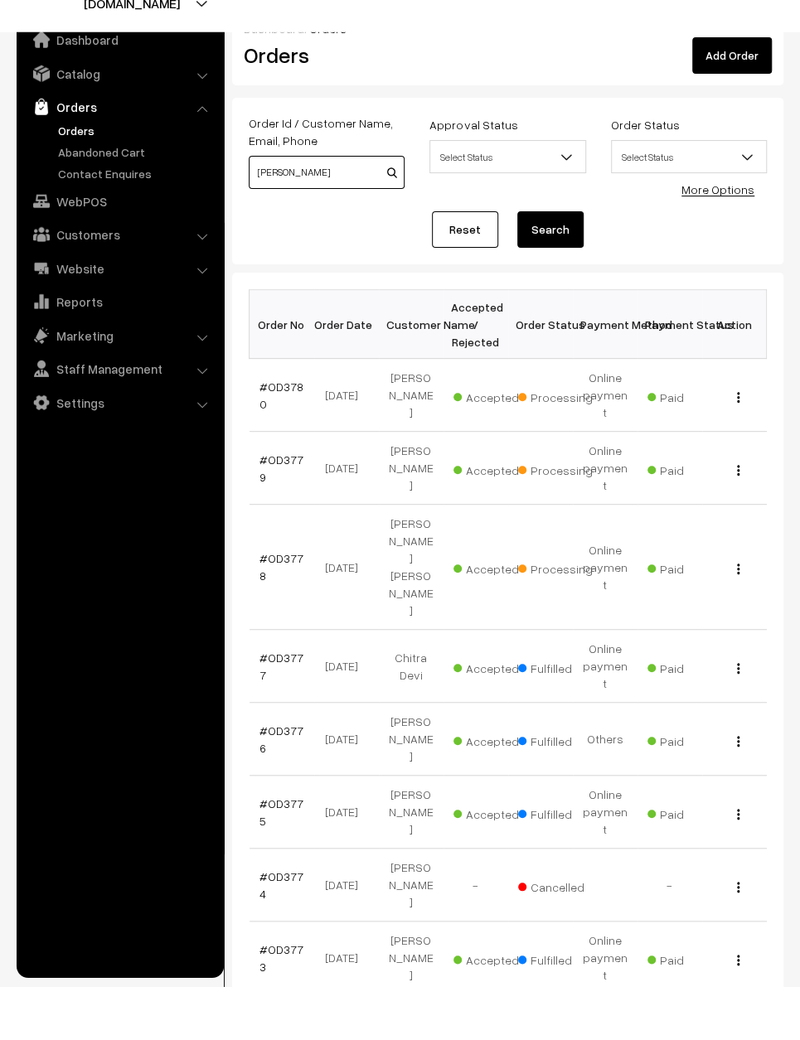
type input "Geethika"
click at [742, 613] on div "View" at bounding box center [734, 621] width 45 height 17
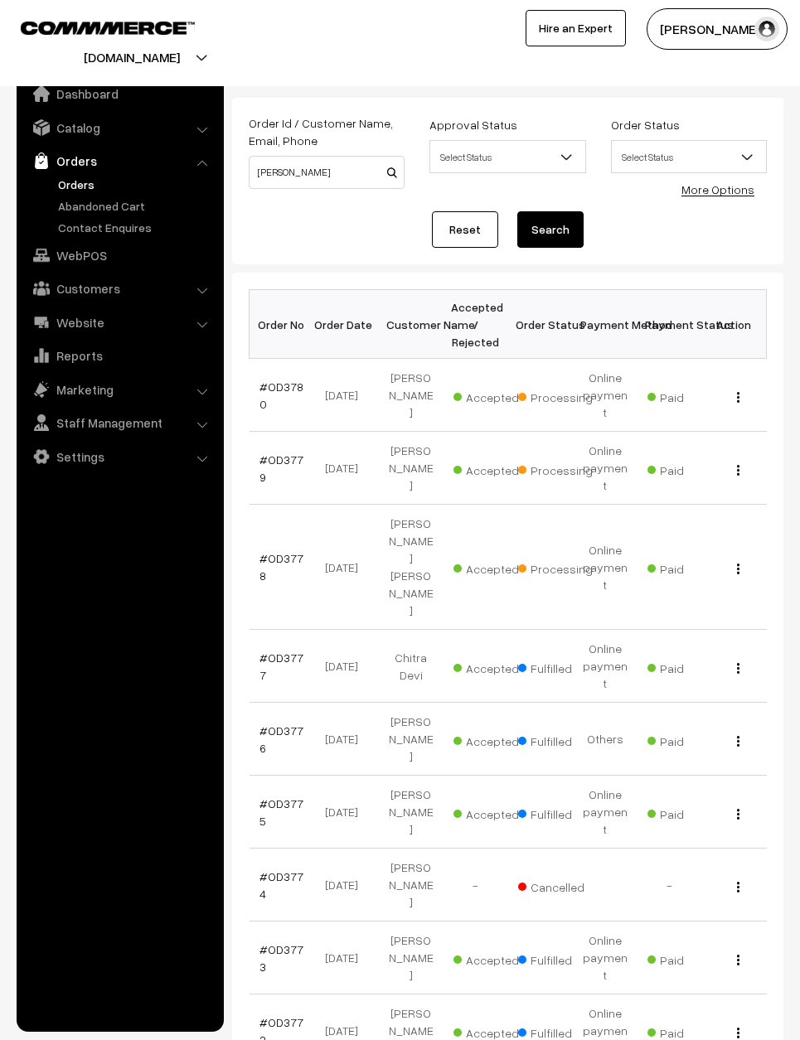
click at [742, 559] on div "View" at bounding box center [734, 567] width 45 height 17
click at [754, 559] on div "View" at bounding box center [734, 567] width 45 height 17
click at [739, 564] on img "button" at bounding box center [738, 569] width 2 height 11
click at [666, 574] on link "View" at bounding box center [664, 592] width 141 height 36
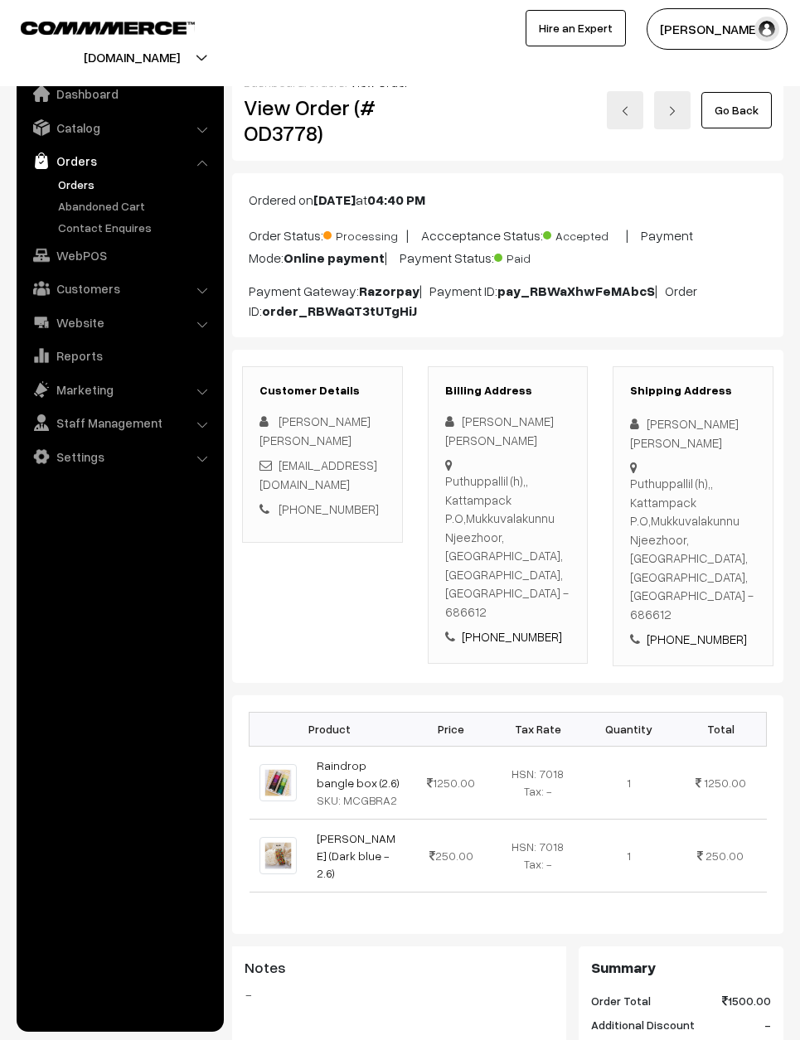
click at [742, 111] on link "Go Back" at bounding box center [736, 110] width 70 height 36
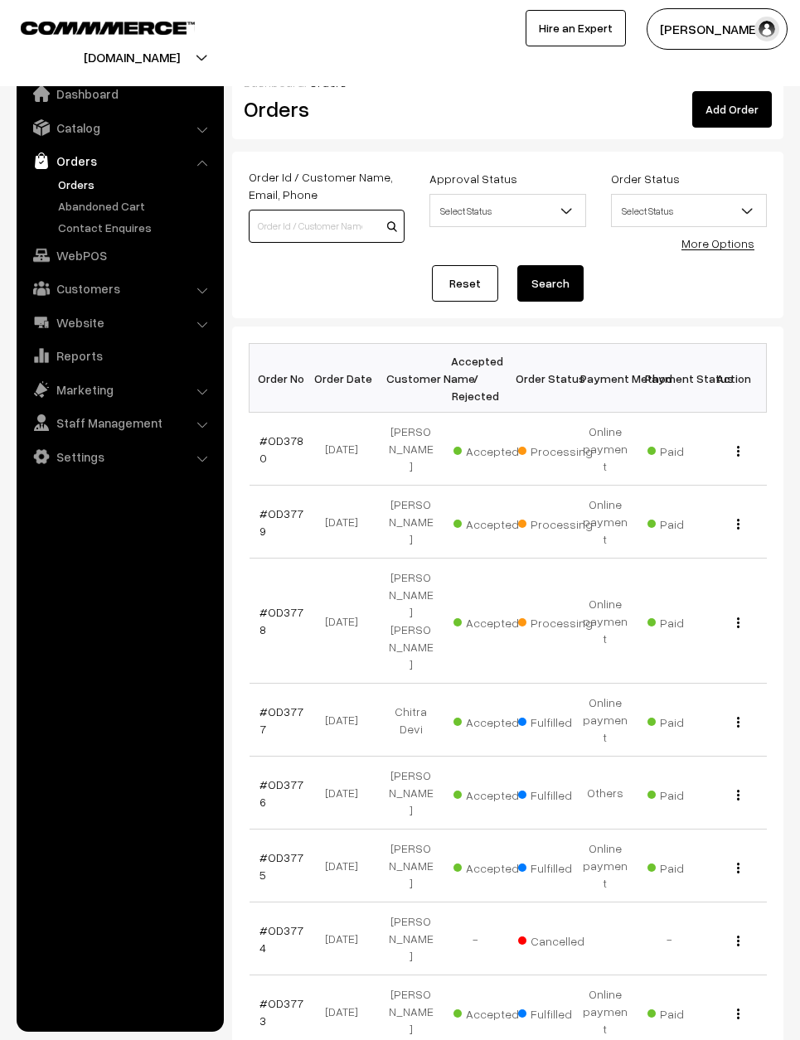
click at [312, 219] on input at bounding box center [327, 226] width 156 height 33
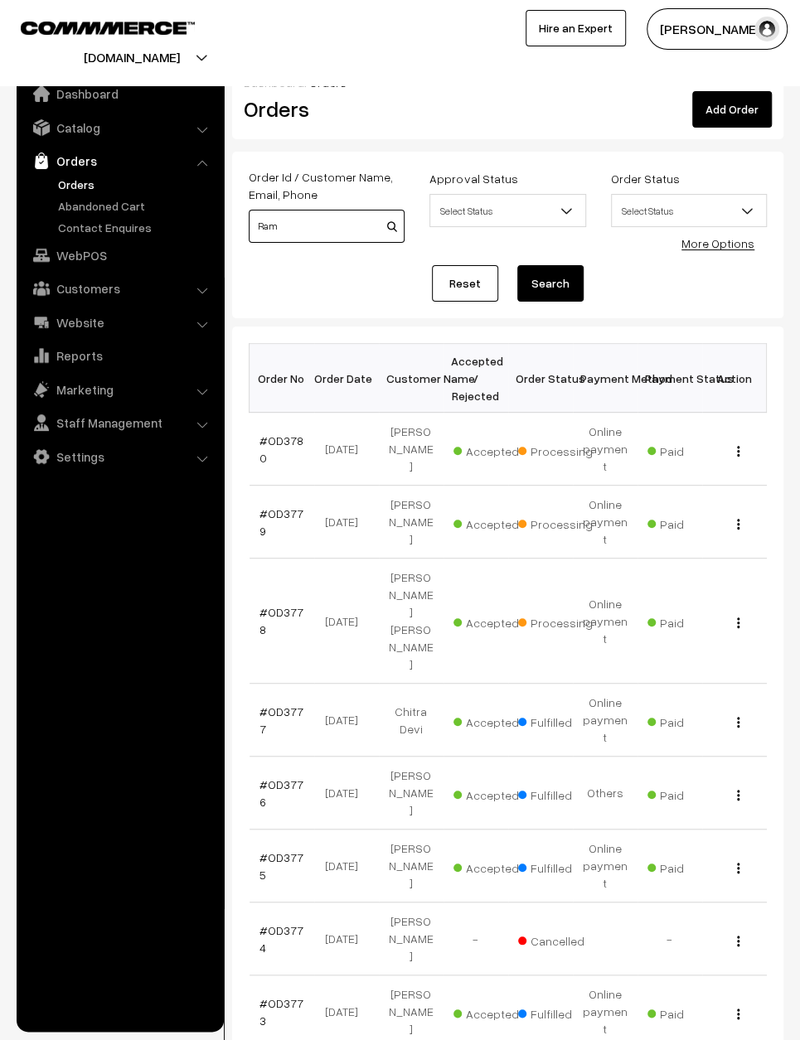
type input "Ram"
click at [739, 526] on button "button" at bounding box center [738, 523] width 4 height 13
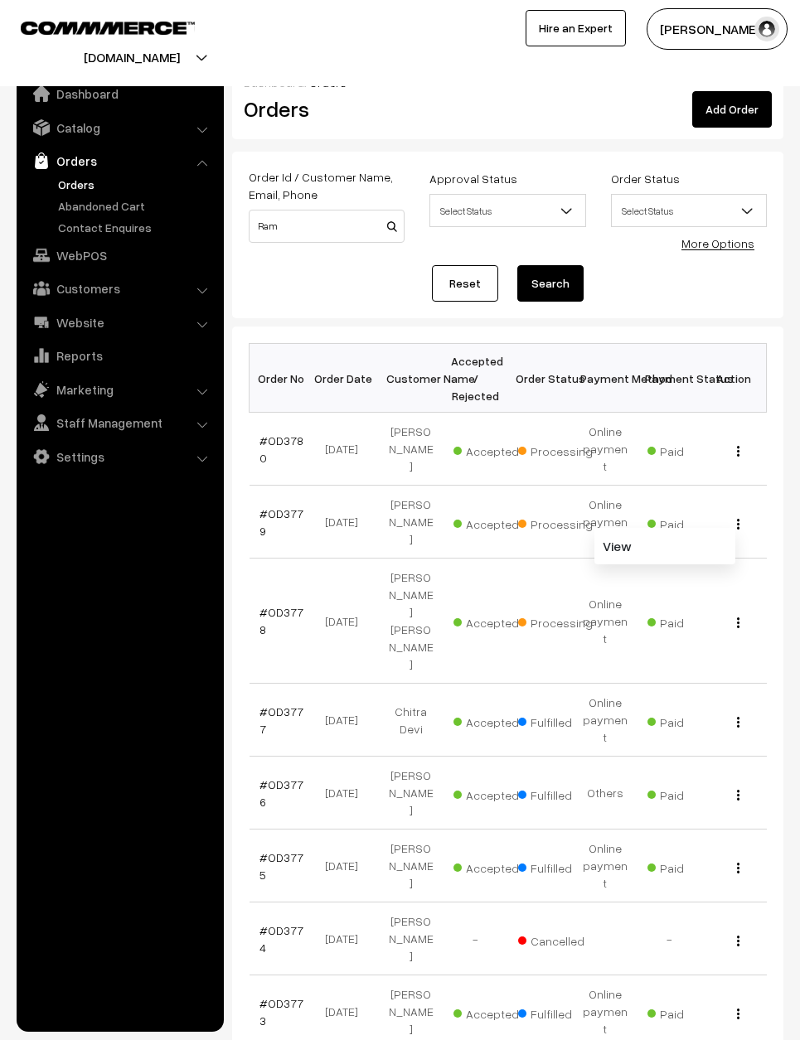
click at [737, 525] on button "button" at bounding box center [738, 523] width 4 height 13
click at [738, 530] on img "button" at bounding box center [738, 524] width 2 height 11
click at [692, 550] on link "View" at bounding box center [664, 546] width 141 height 36
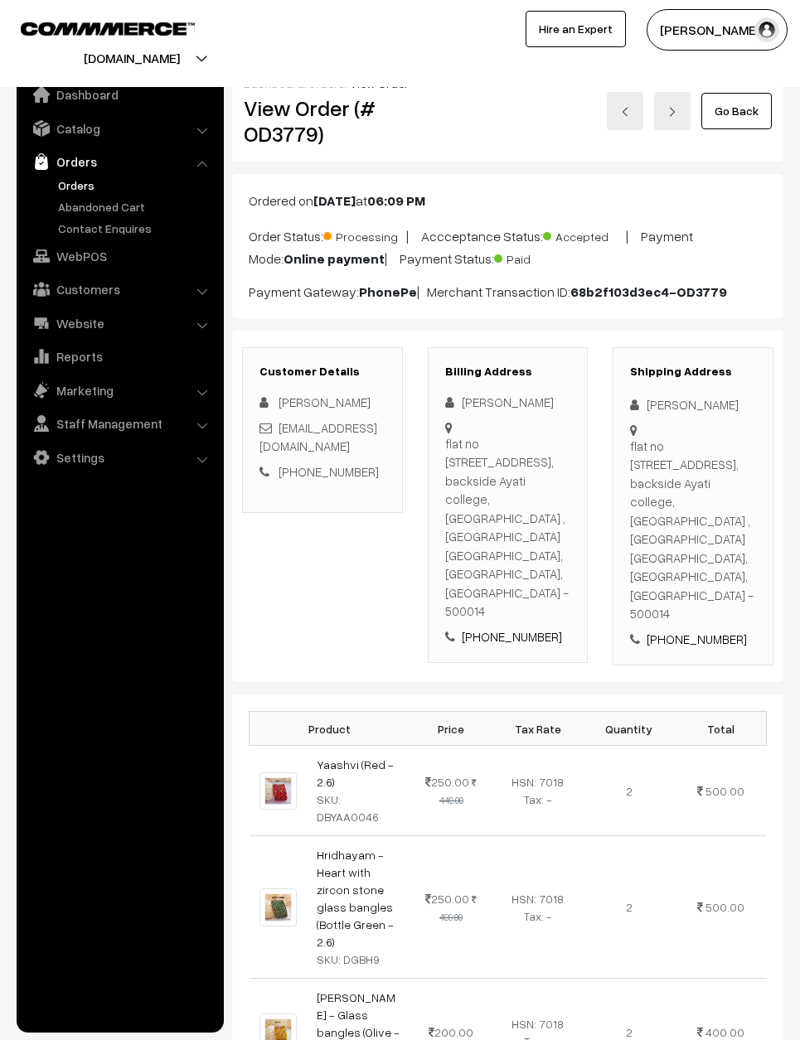
click at [743, 114] on link "Go Back" at bounding box center [736, 110] width 70 height 36
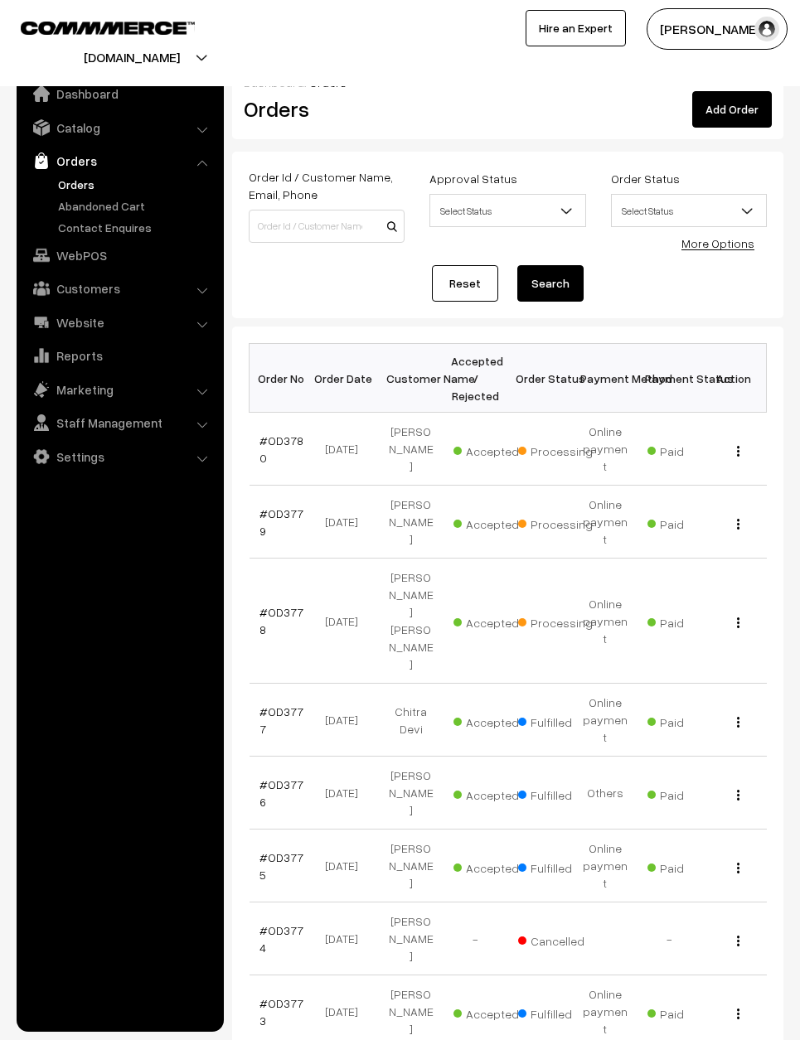
click at [468, 285] on link "Reset" at bounding box center [465, 283] width 66 height 36
click at [469, 284] on link "Reset" at bounding box center [465, 283] width 66 height 36
click at [303, 210] on input at bounding box center [327, 226] width 156 height 33
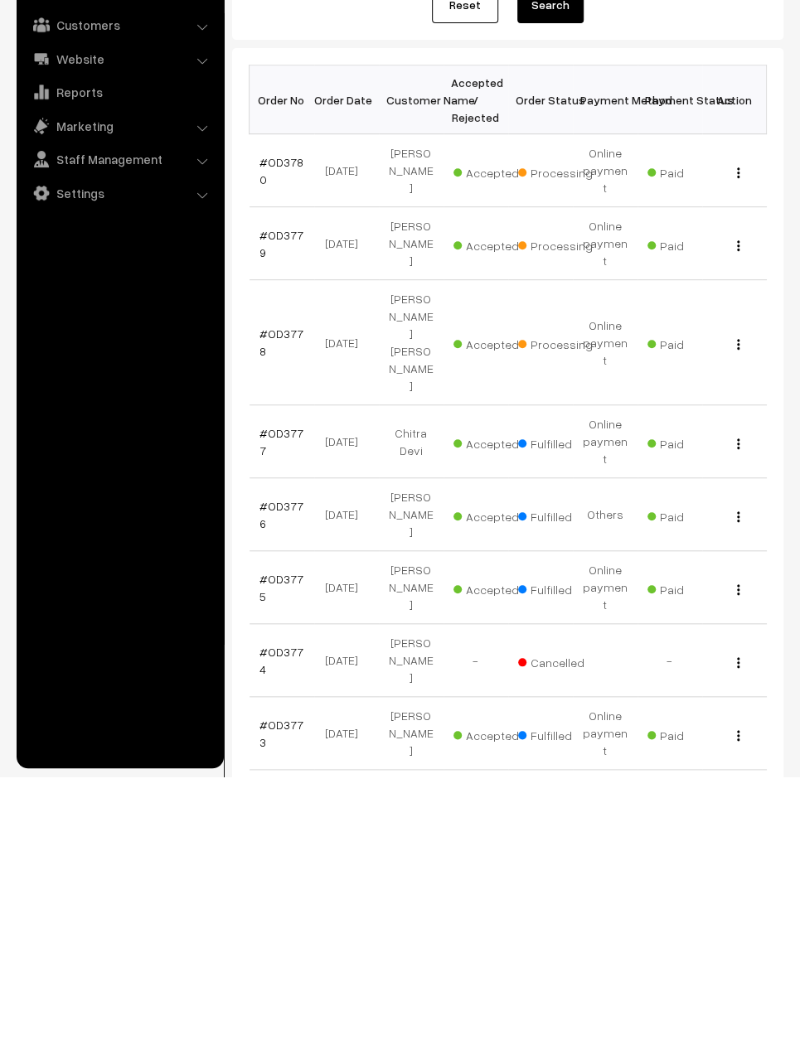
scroll to position [16, 0]
type input "Shya"
click at [739, 919] on button "button" at bounding box center [738, 925] width 4 height 13
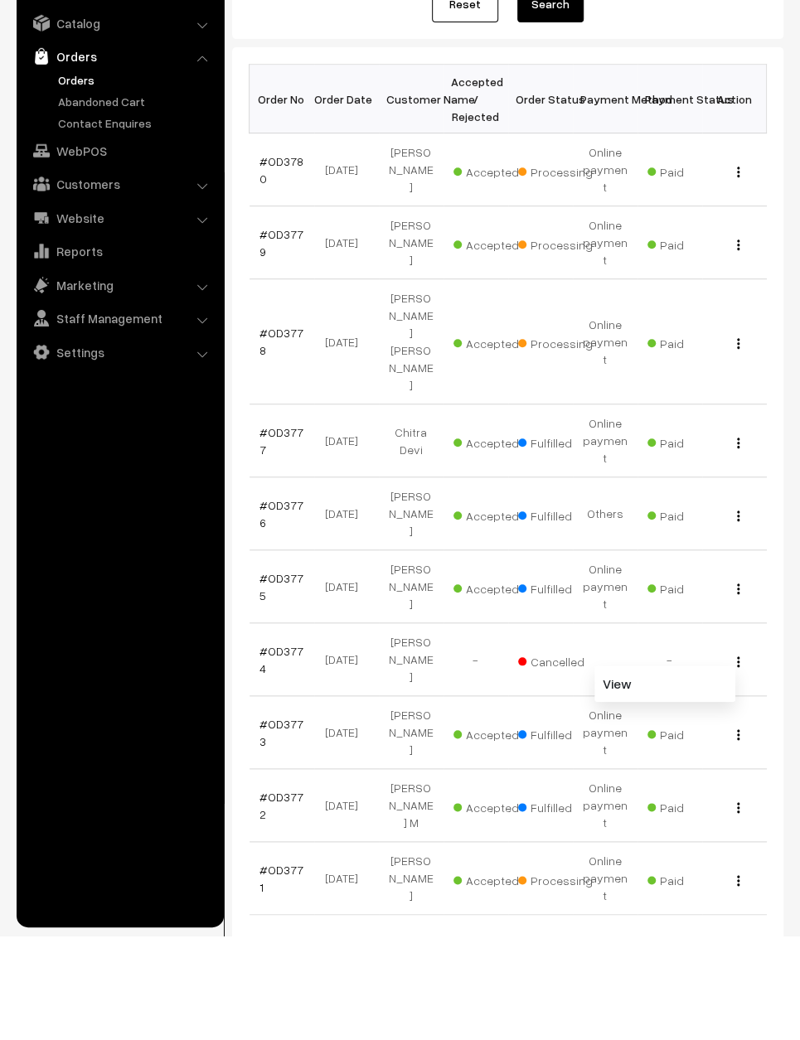
scroll to position [175, 0]
click at [657, 770] on link "View" at bounding box center [664, 788] width 141 height 36
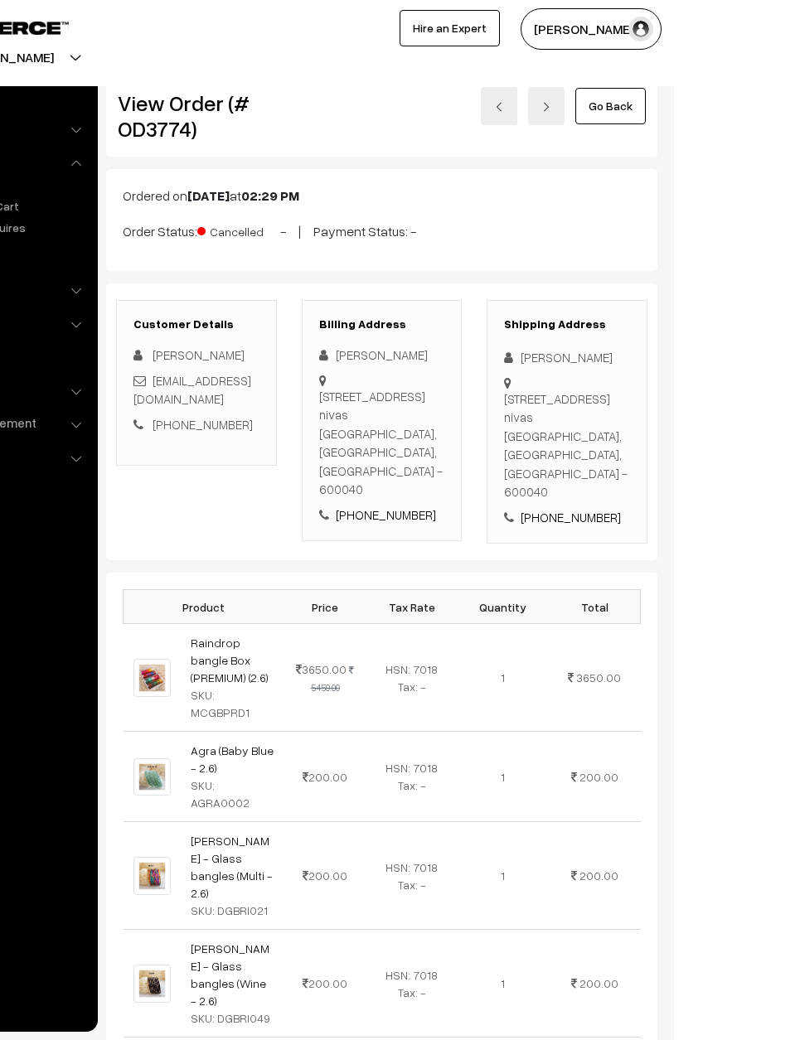
scroll to position [28, 0]
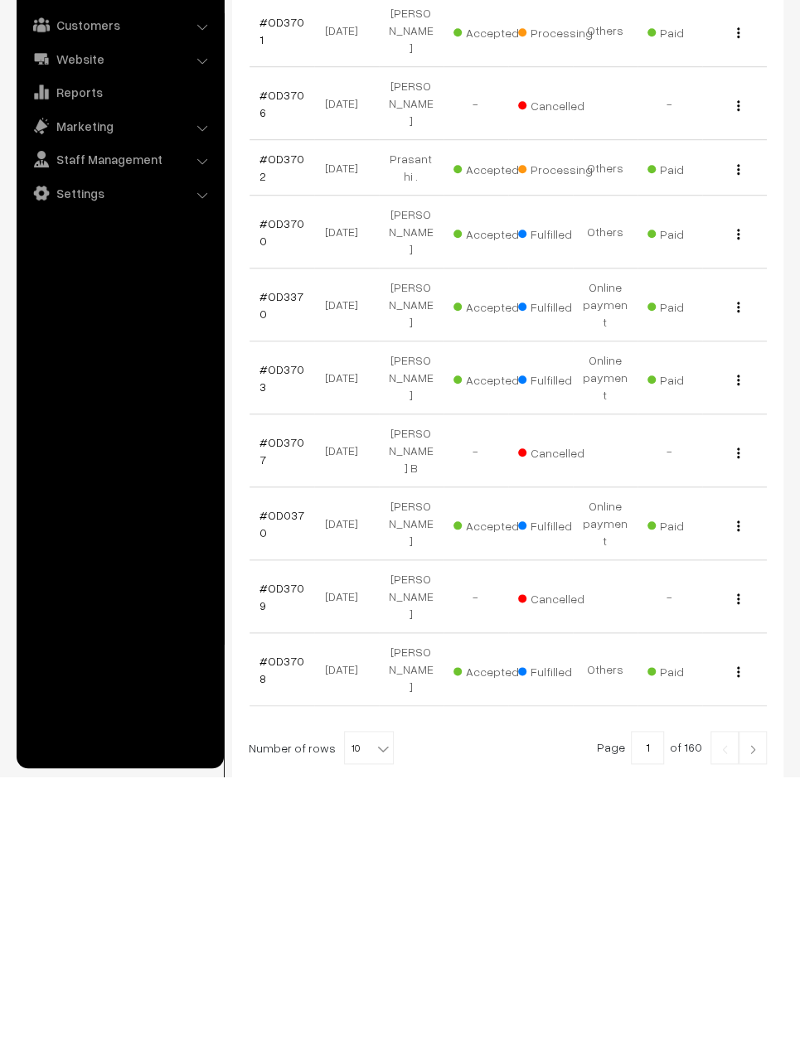
scroll to position [171, 0]
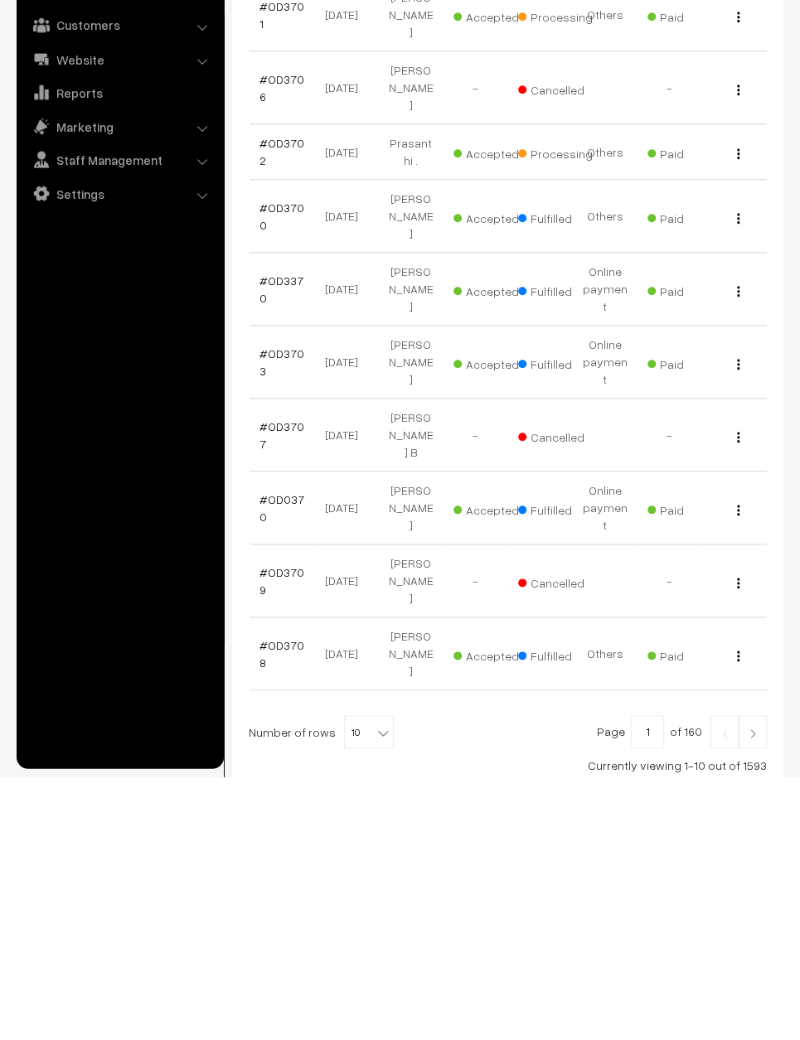
type input "Shyamala"
click at [744, 979] on link at bounding box center [753, 995] width 28 height 33
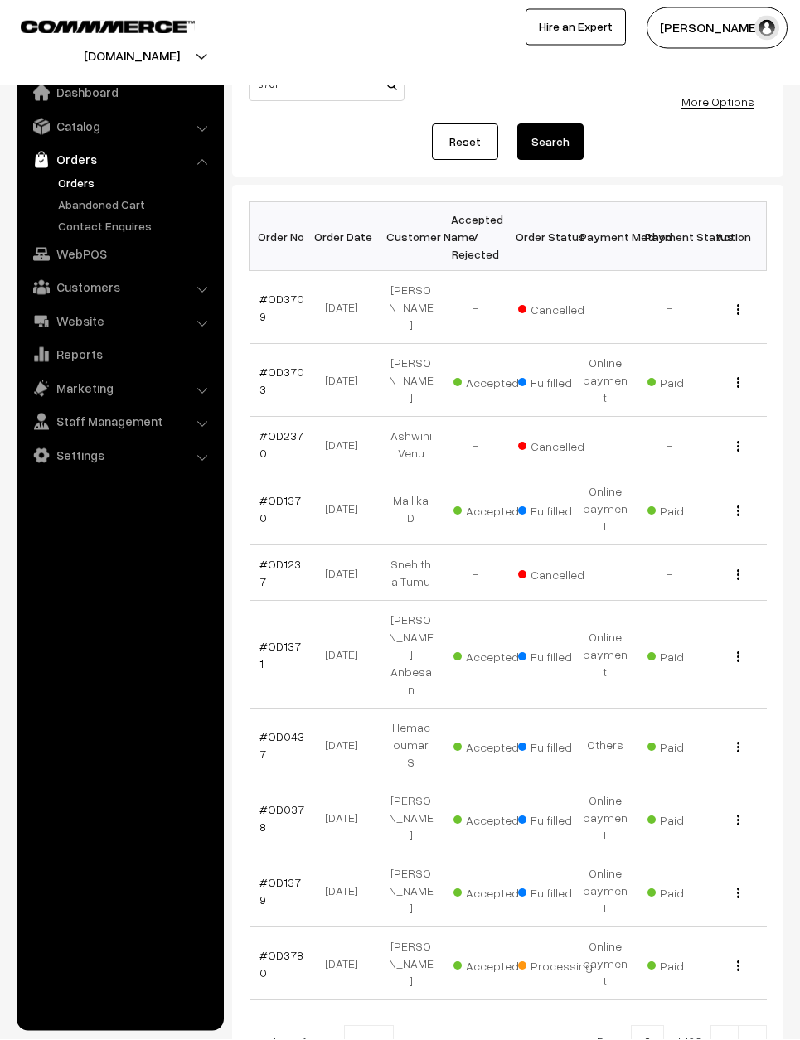
scroll to position [140, 0]
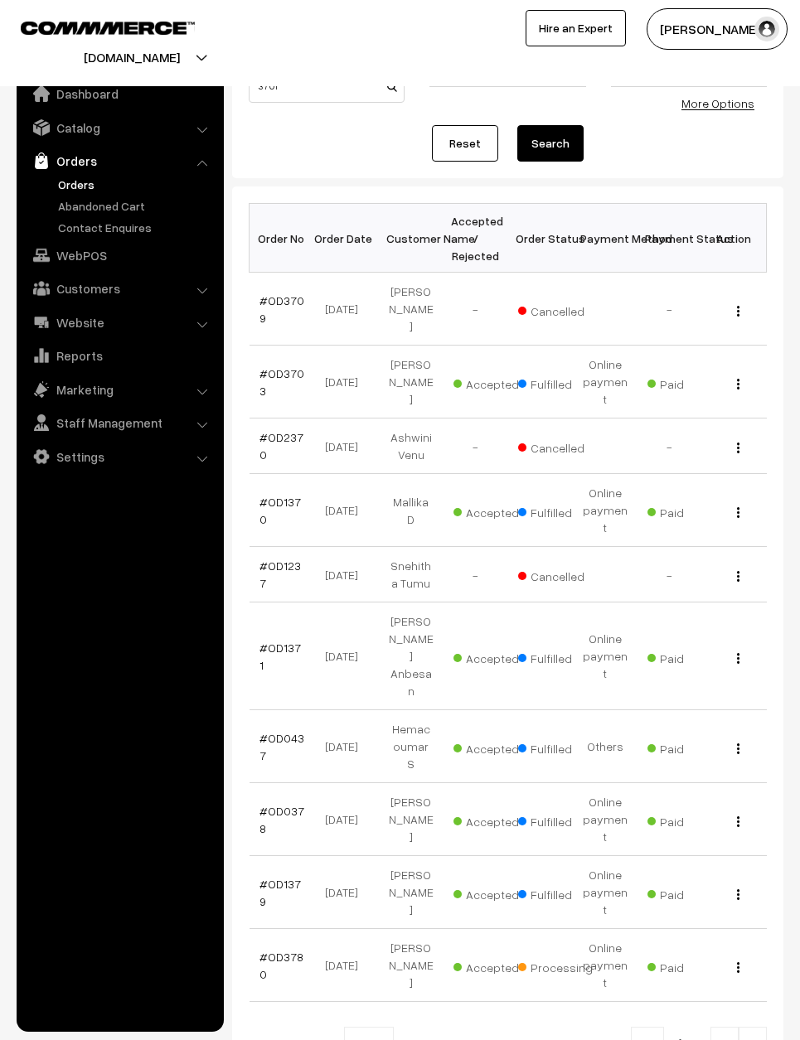
click at [754, 1040] on img at bounding box center [752, 1045] width 15 height 10
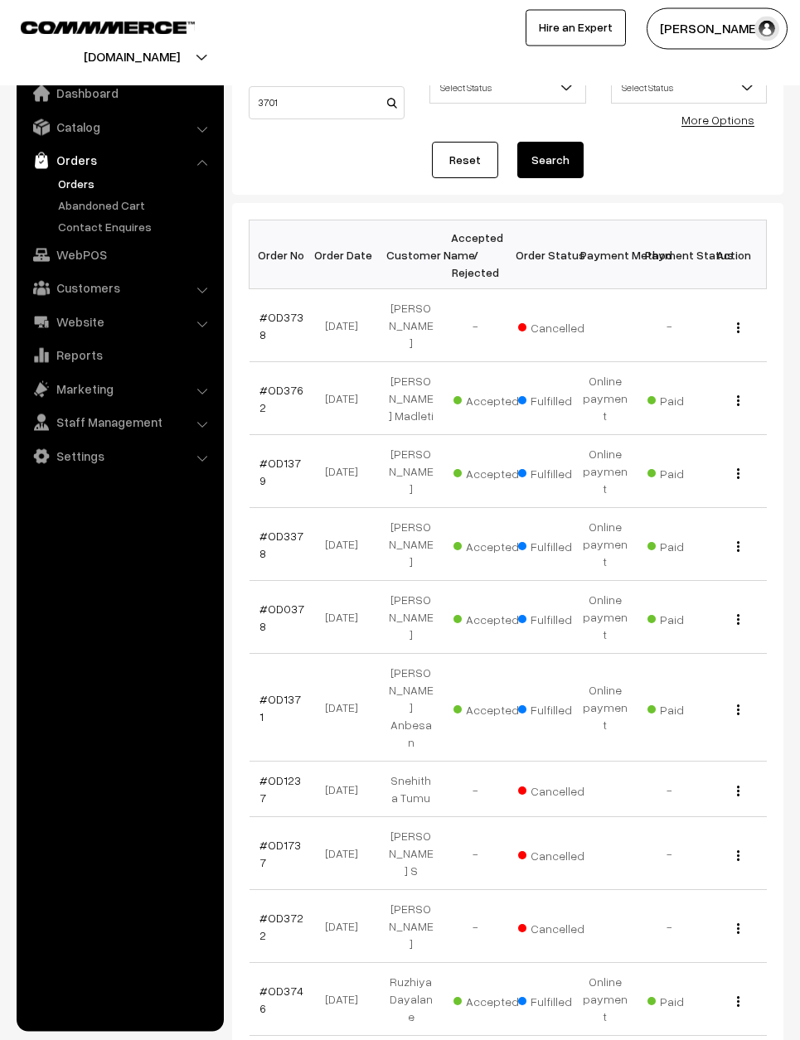
scroll to position [123, 0]
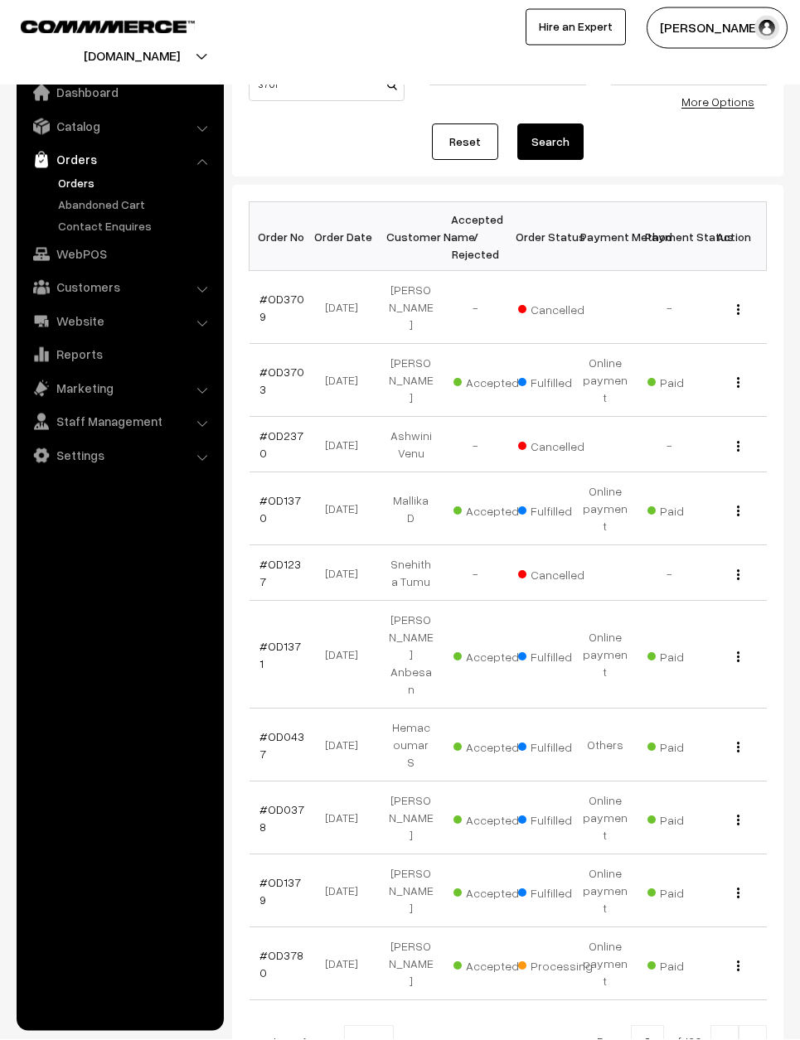
scroll to position [140, 0]
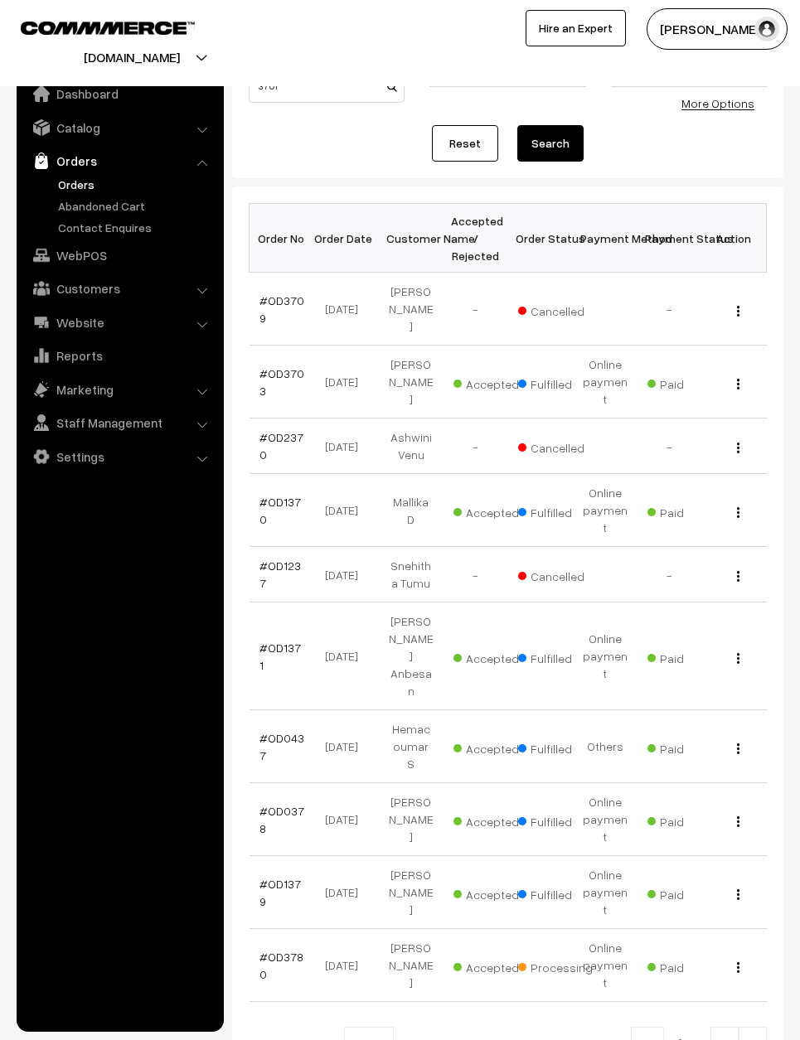
click at [724, 1040] on img at bounding box center [724, 1045] width 15 height 10
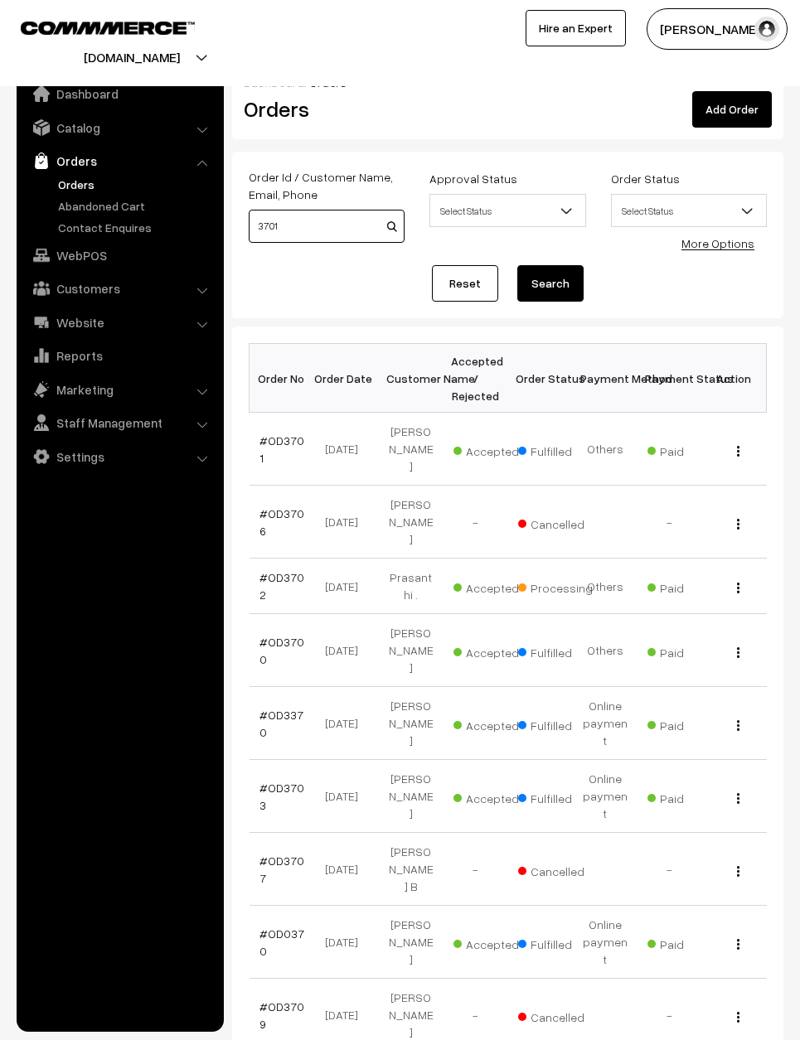
click at [316, 219] on input "3701" at bounding box center [327, 226] width 156 height 33
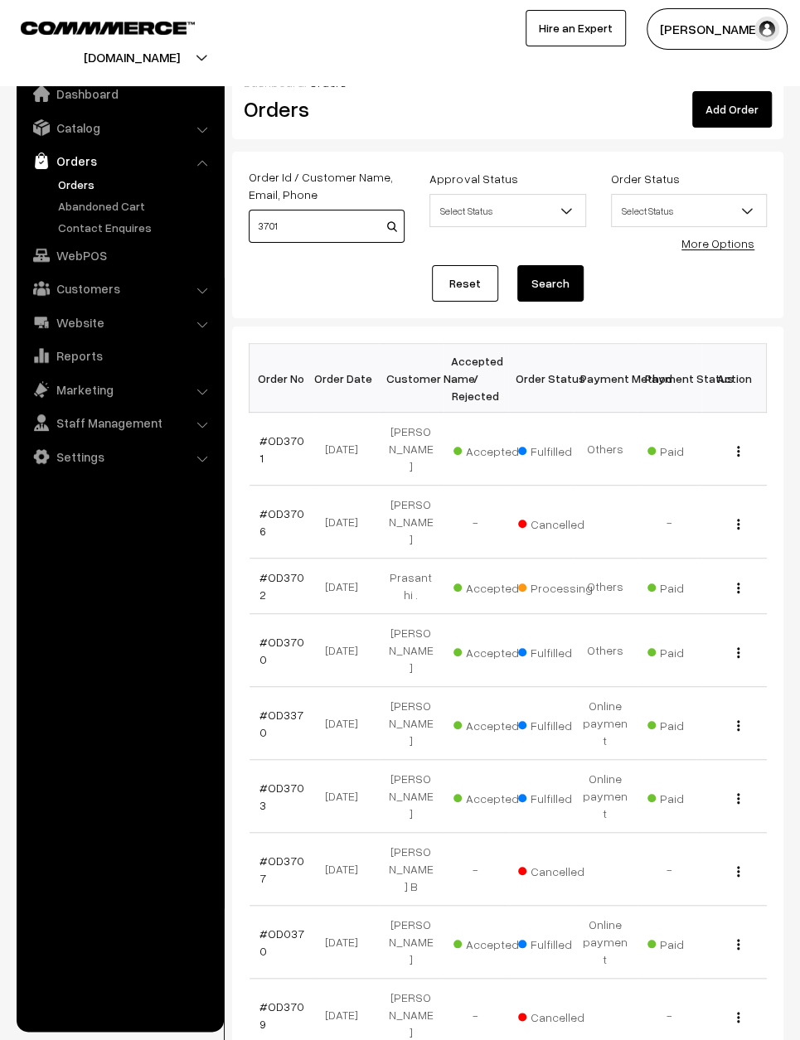
click at [301, 222] on input "3701" at bounding box center [327, 226] width 156 height 33
type input "3"
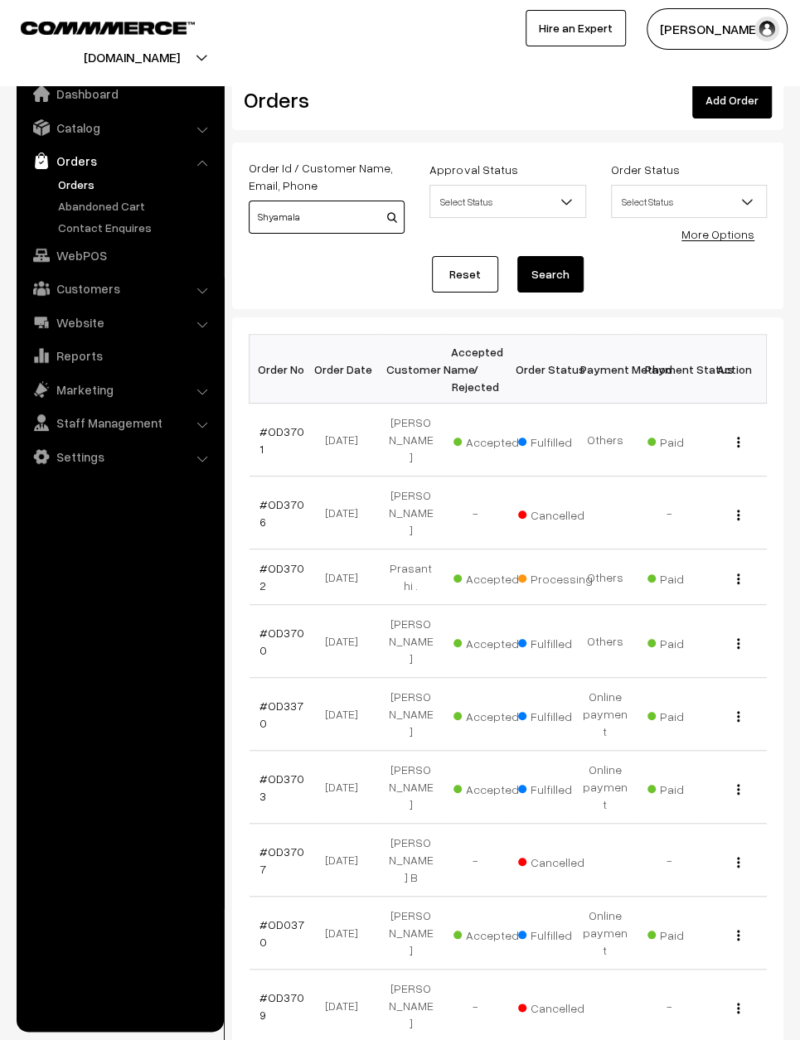
scroll to position [2, 0]
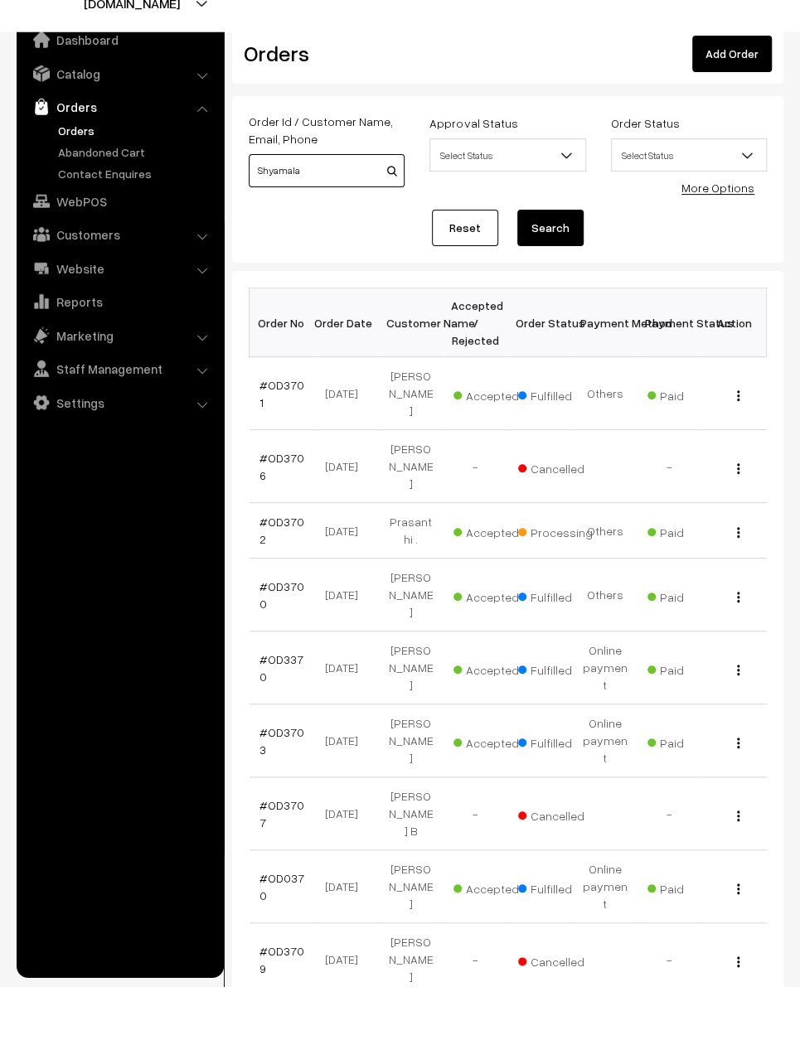
type input "Shyamala"
click at [92, 176] on link "Orders" at bounding box center [136, 184] width 164 height 17
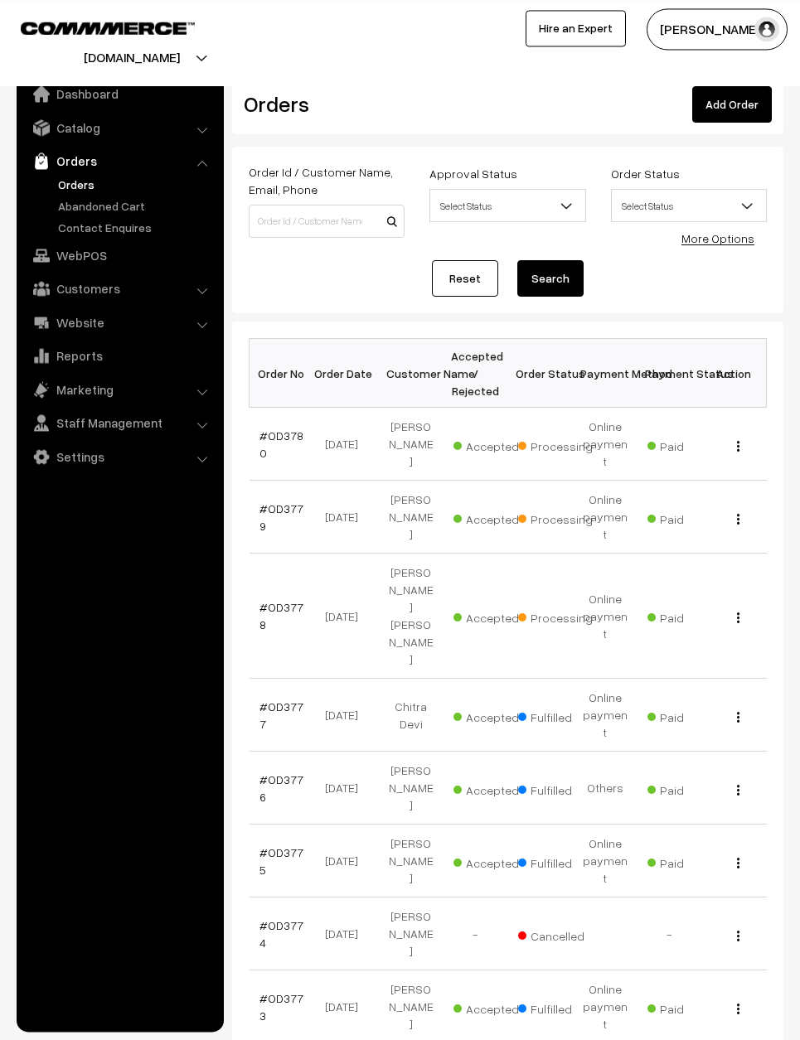
scroll to position [14, 0]
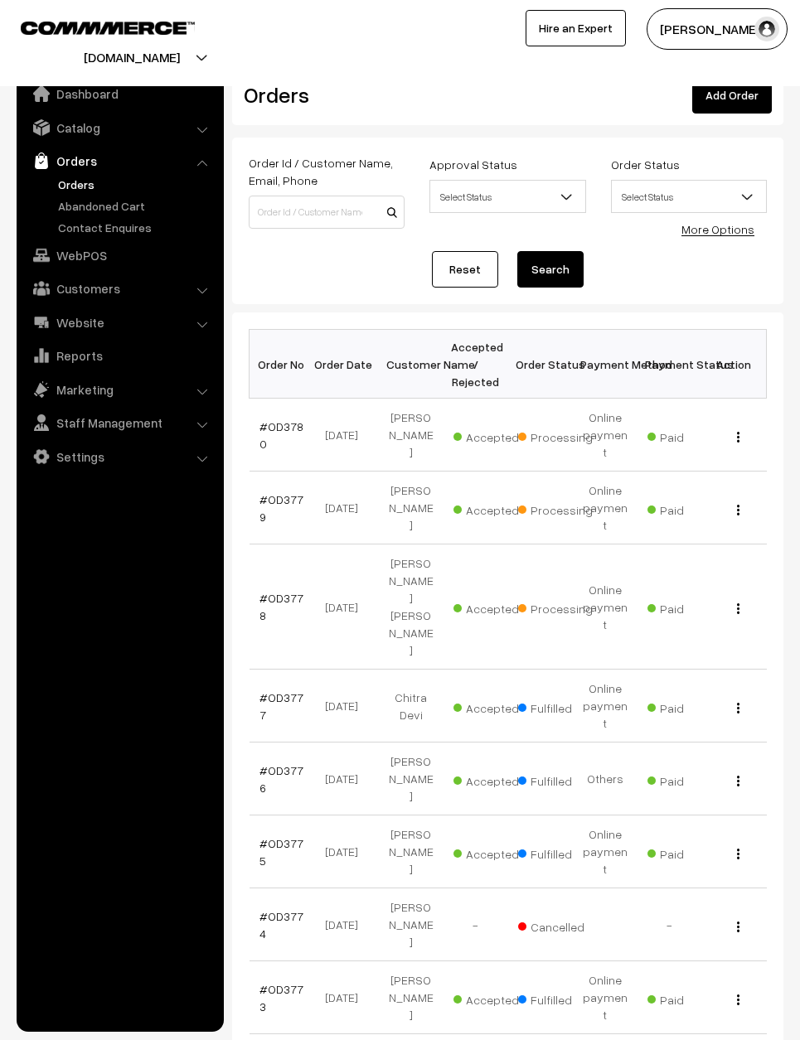
click at [744, 916] on div "View" at bounding box center [734, 924] width 45 height 17
click at [739, 920] on button "button" at bounding box center [738, 926] width 4 height 13
click at [651, 931] on link "View" at bounding box center [664, 949] width 141 height 36
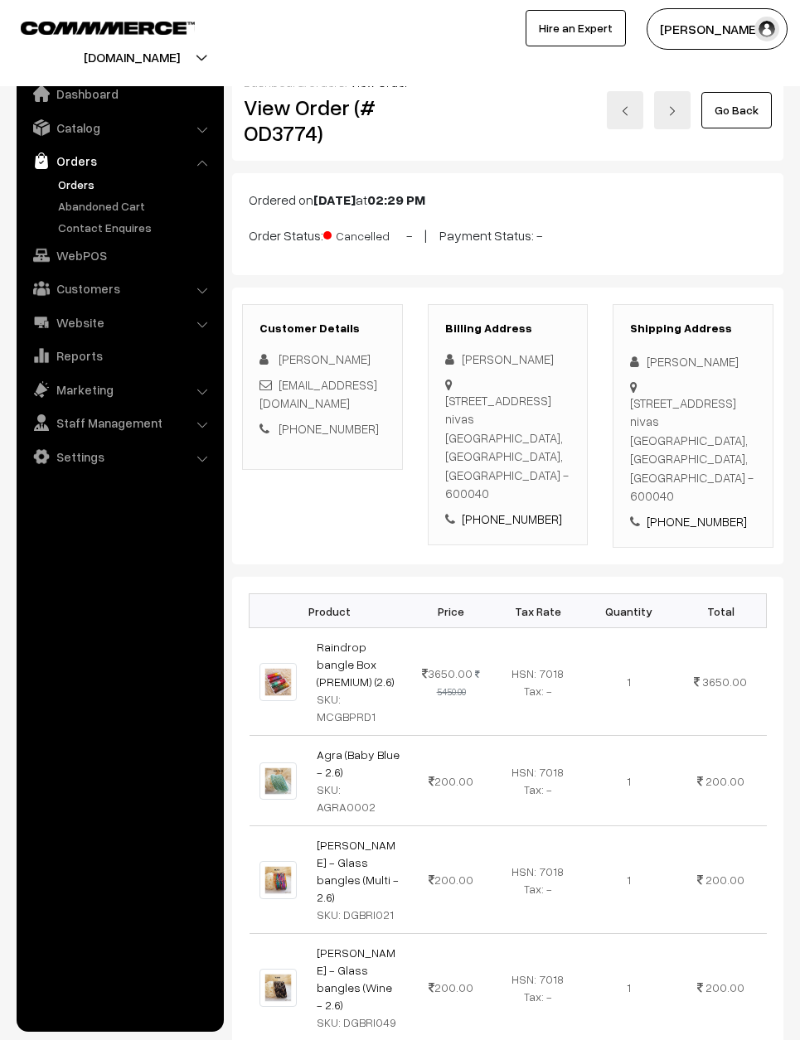
click at [626, 115] on img at bounding box center [625, 111] width 10 height 10
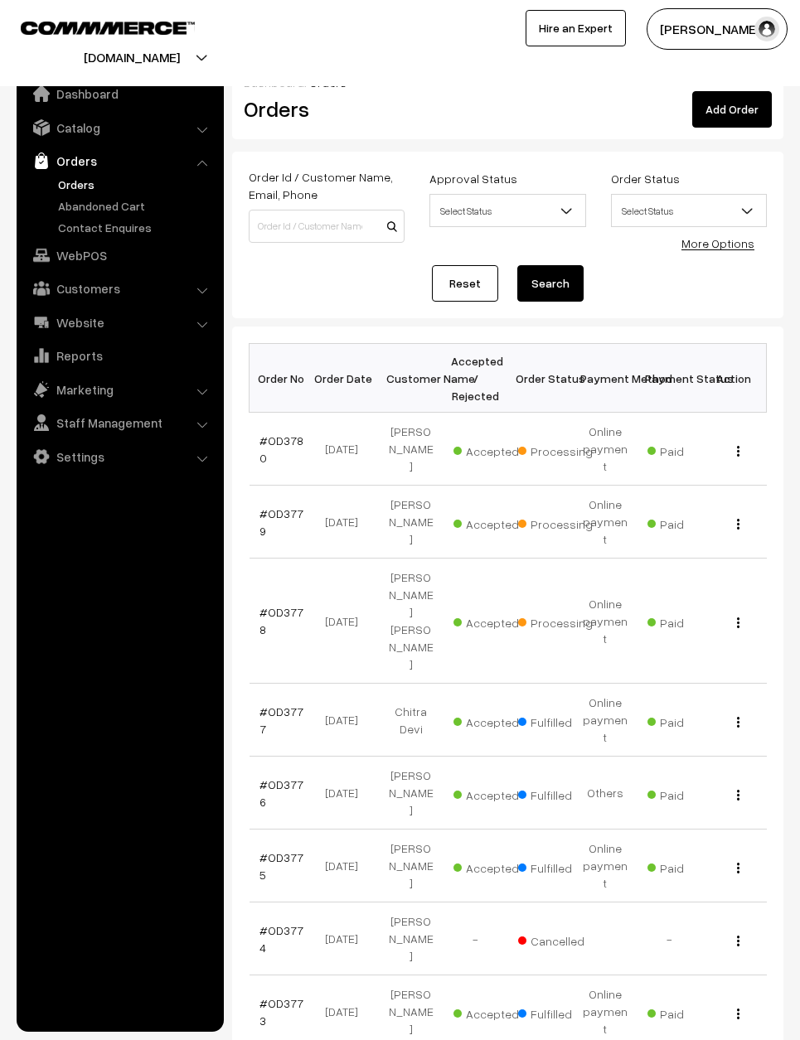
click at [285, 425] on td "#OD3780" at bounding box center [282, 449] width 65 height 73
click at [286, 433] on td "#OD3780" at bounding box center [282, 449] width 65 height 73
click at [266, 450] on link "#OD3780" at bounding box center [281, 450] width 44 height 32
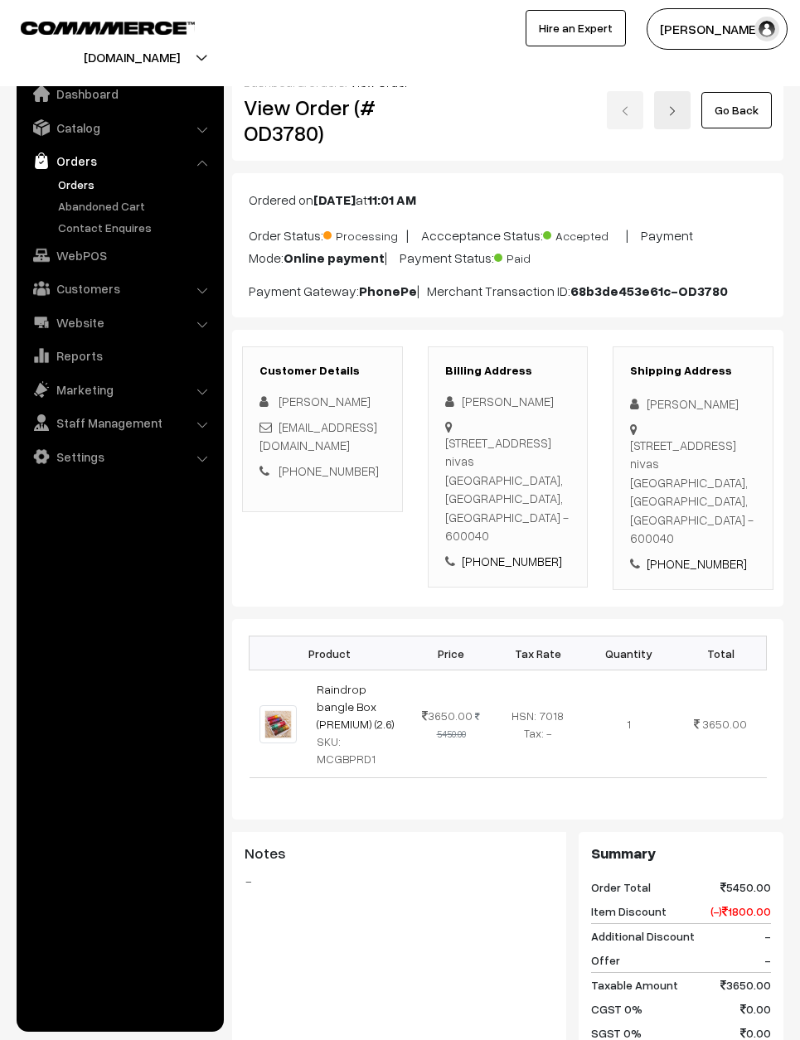
click at [93, 178] on link "Orders" at bounding box center [136, 184] width 164 height 17
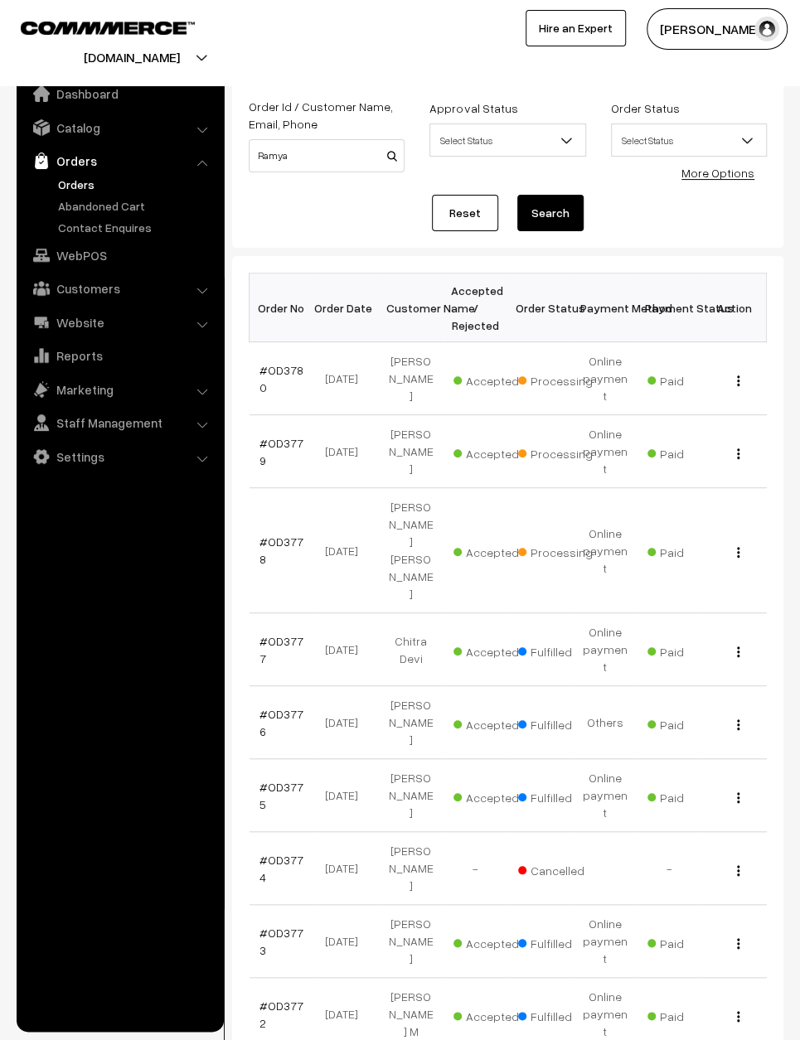
scroll to position [70, 0]
type input "Ramya"
click at [749, 455] on div "View" at bounding box center [734, 452] width 45 height 17
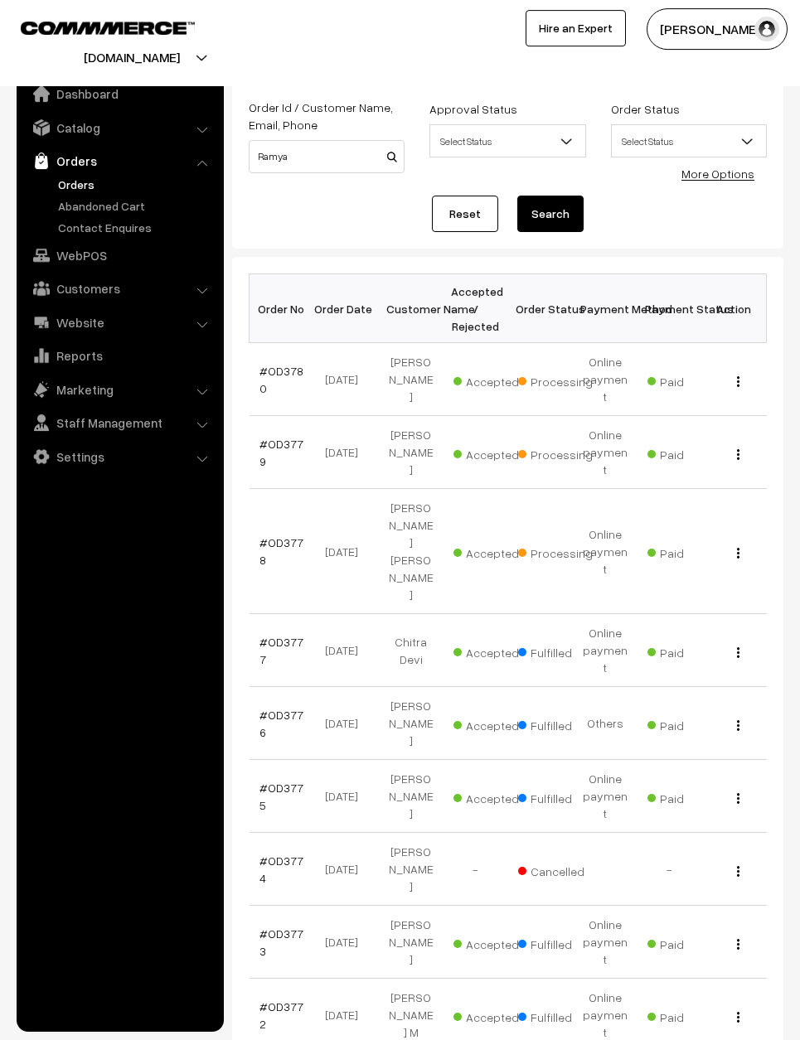
click at [739, 457] on img "button" at bounding box center [738, 454] width 2 height 11
click at [745, 460] on div "View" at bounding box center [734, 452] width 45 height 17
click at [748, 451] on td "View" at bounding box center [734, 452] width 65 height 73
click at [739, 451] on td "View" at bounding box center [734, 452] width 65 height 73
click at [739, 456] on button "button" at bounding box center [738, 454] width 4 height 13
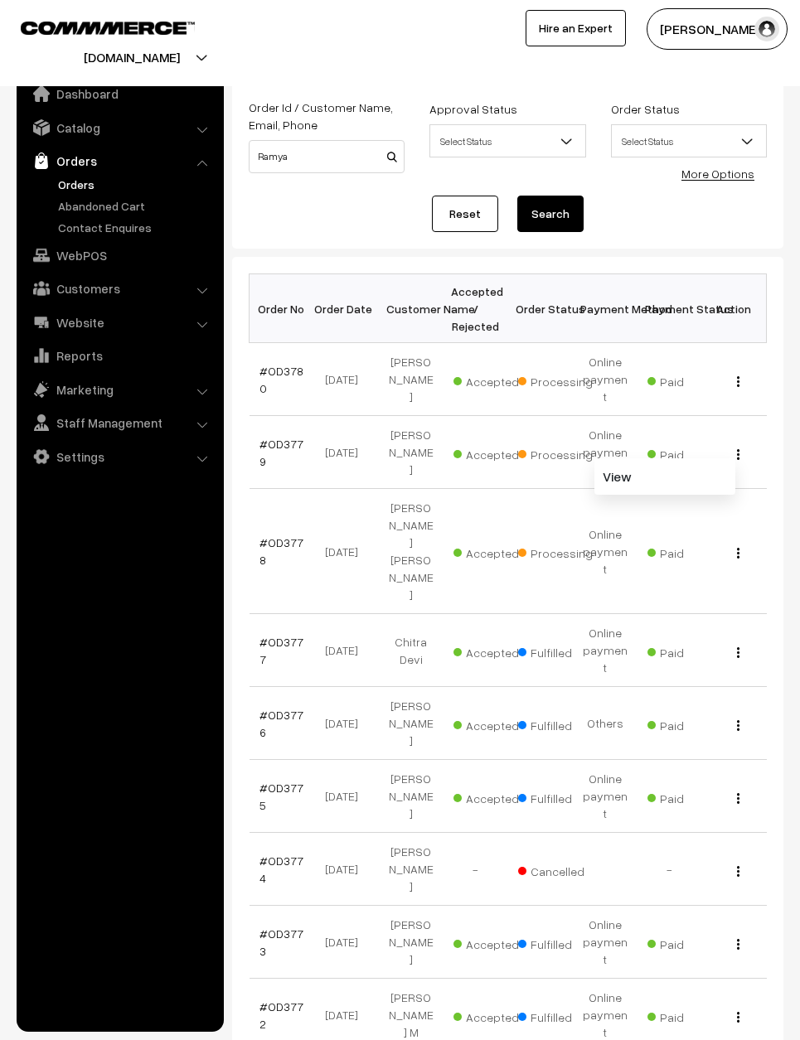
click at [670, 481] on link "View" at bounding box center [664, 476] width 141 height 36
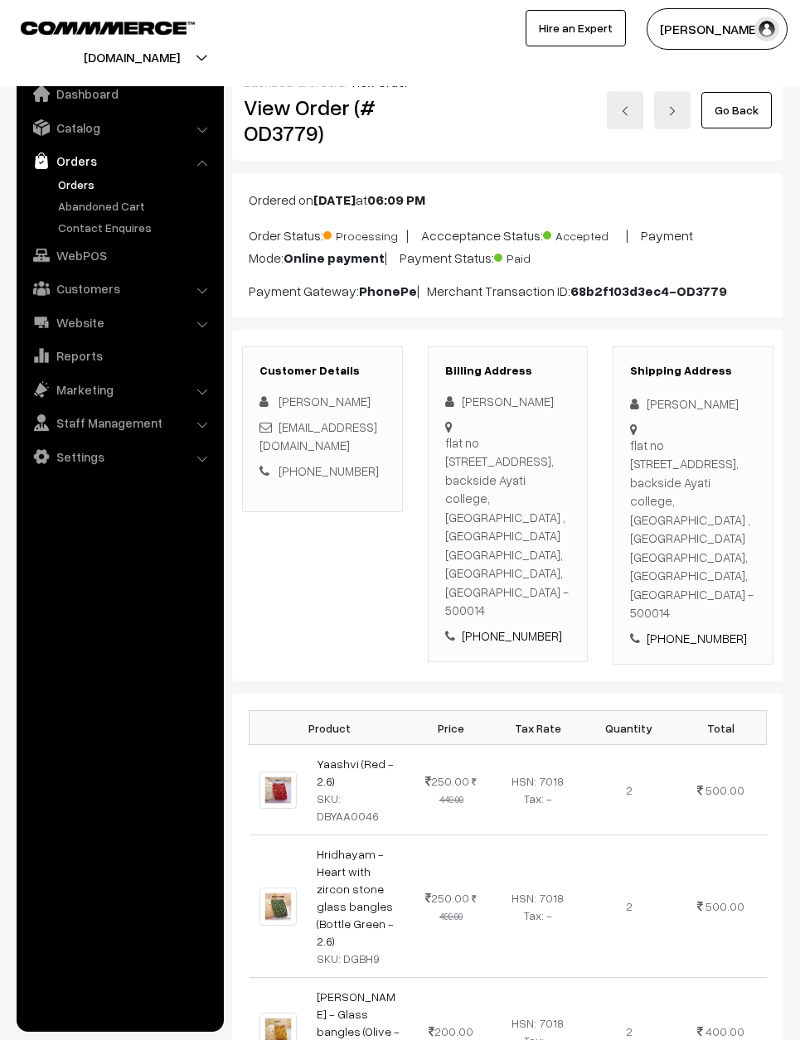
click at [739, 97] on link "Go Back" at bounding box center [736, 110] width 70 height 36
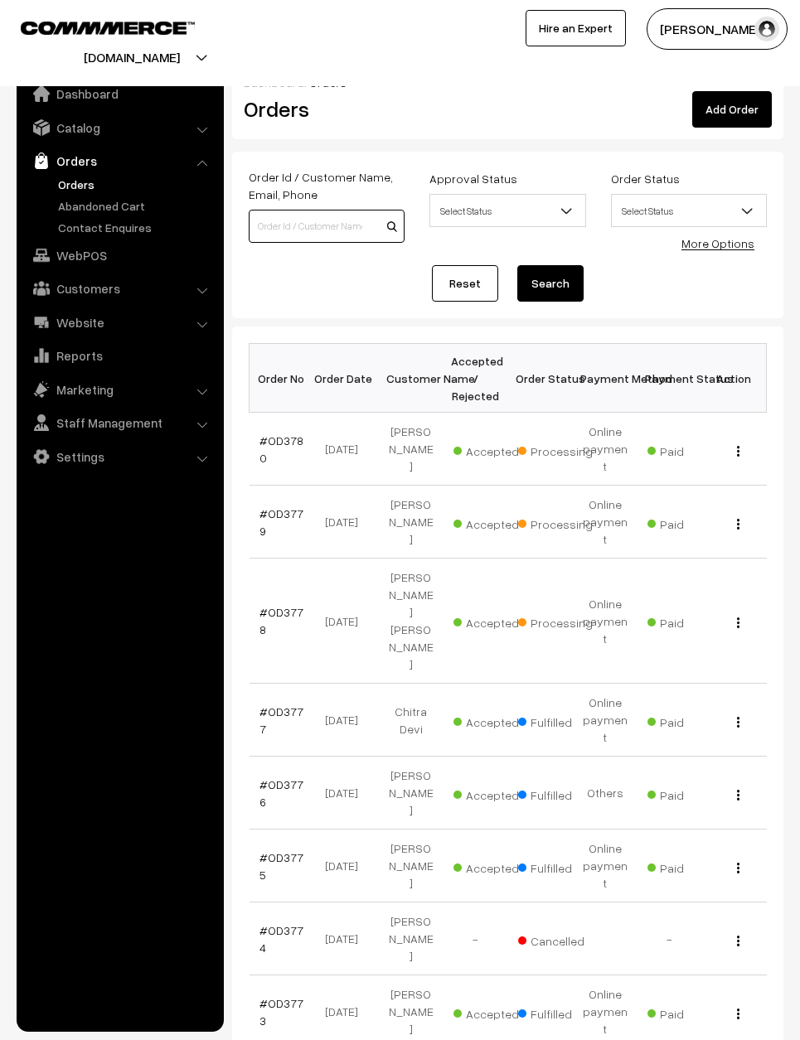
click at [317, 228] on input at bounding box center [327, 226] width 156 height 33
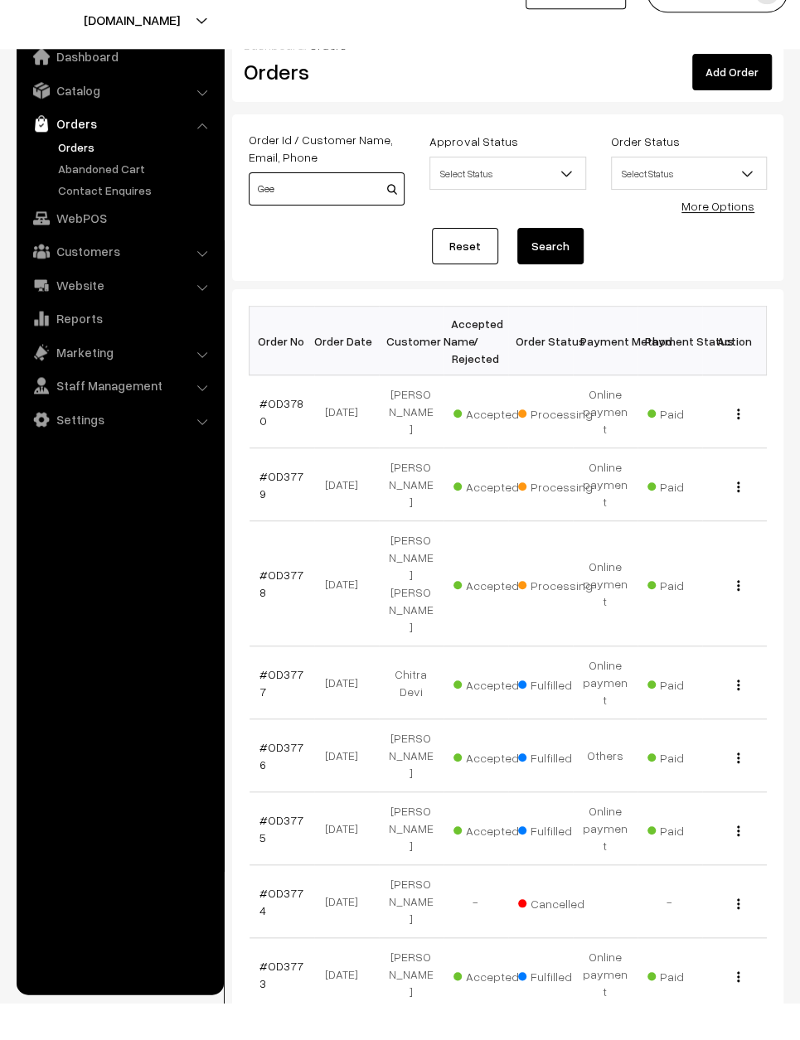
type input "Gee"
click at [744, 613] on div "View" at bounding box center [734, 621] width 45 height 17
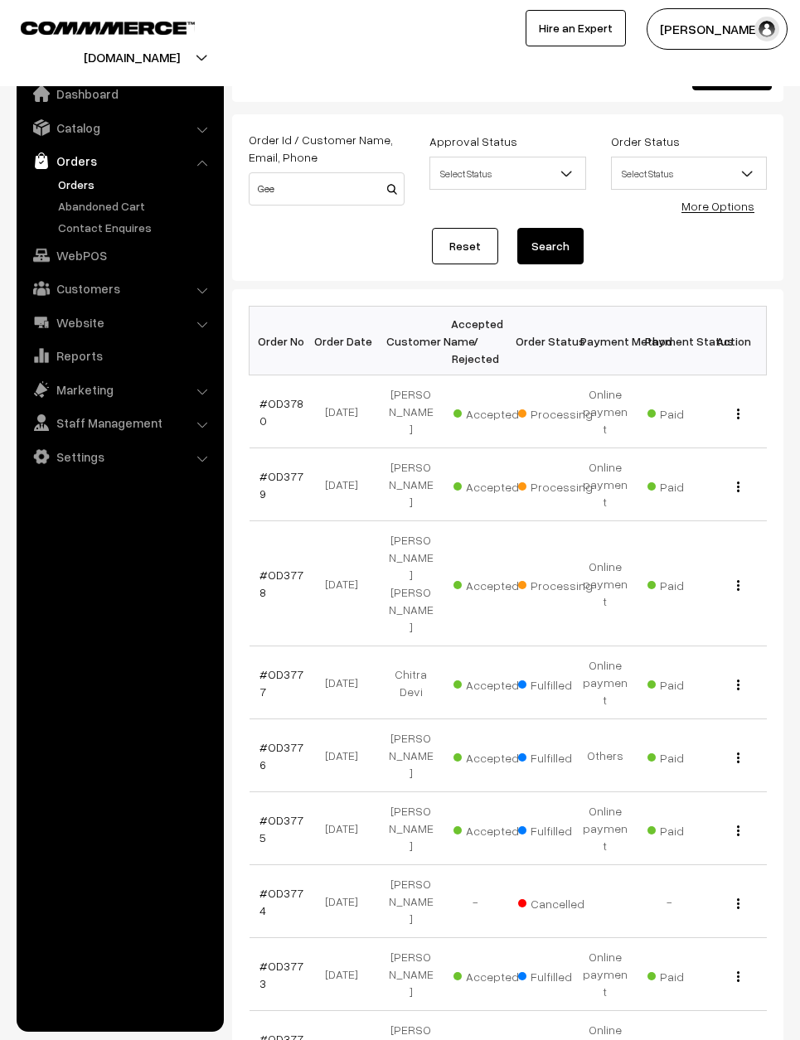
click at [739, 580] on img "button" at bounding box center [738, 585] width 2 height 11
click at [698, 590] on link "View" at bounding box center [664, 608] width 141 height 36
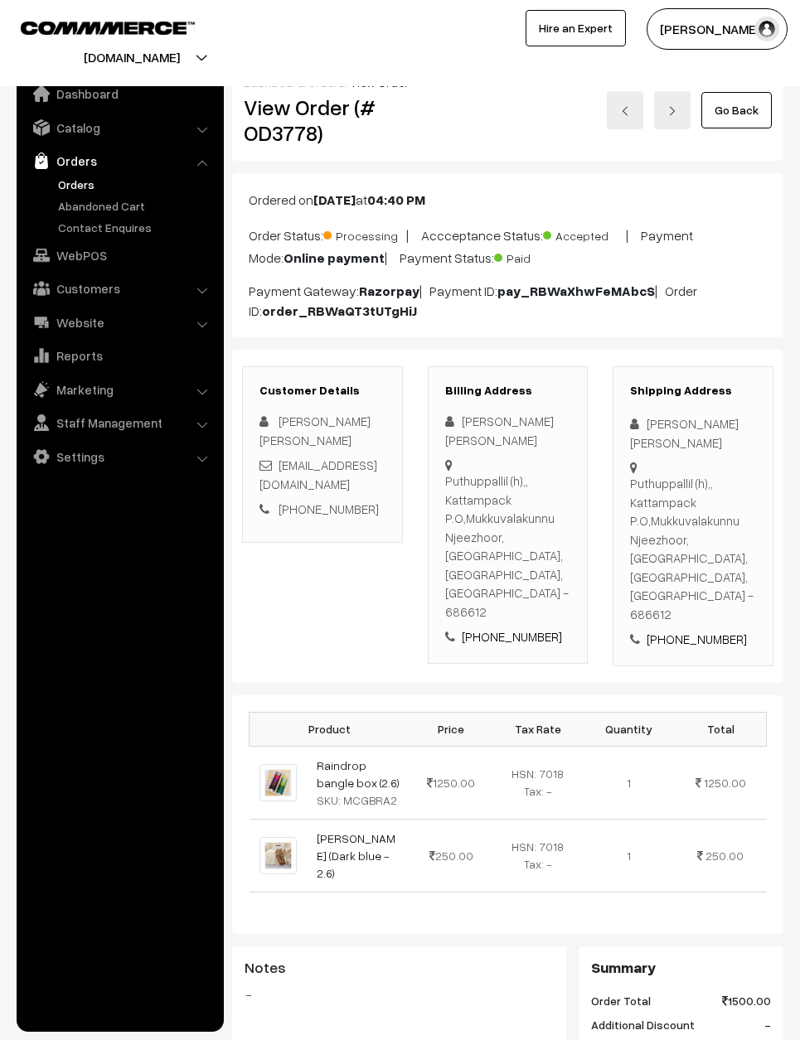
scroll to position [536, 295]
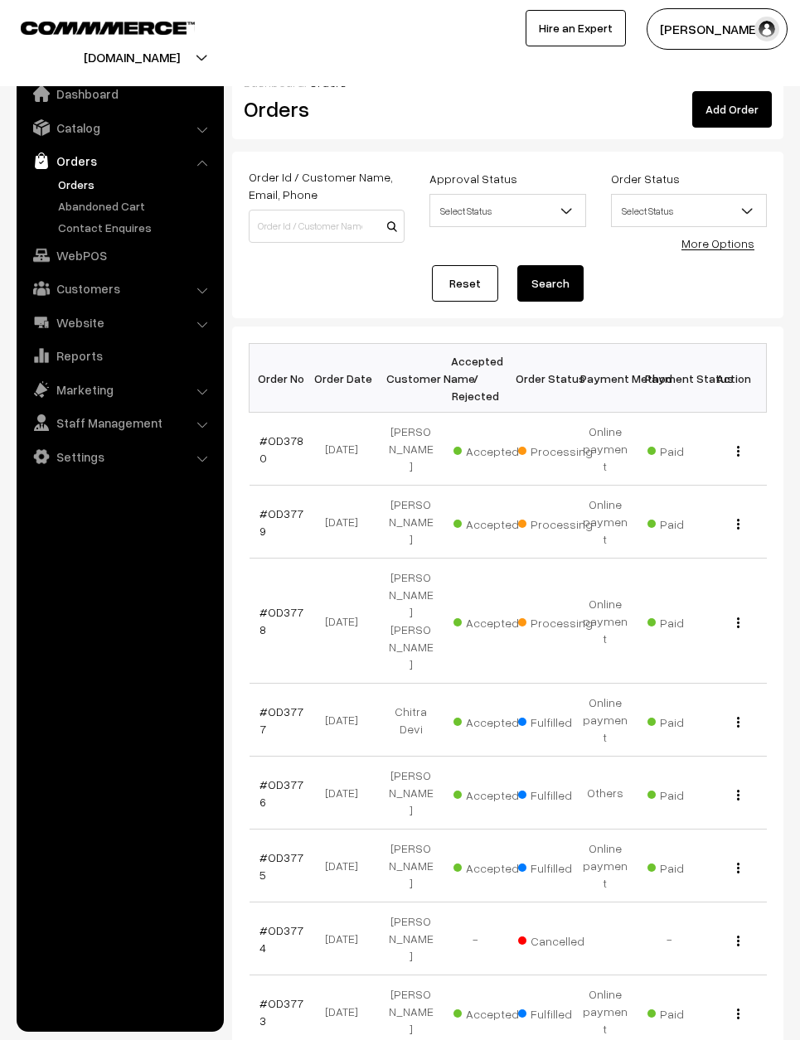
scroll to position [-2, -56]
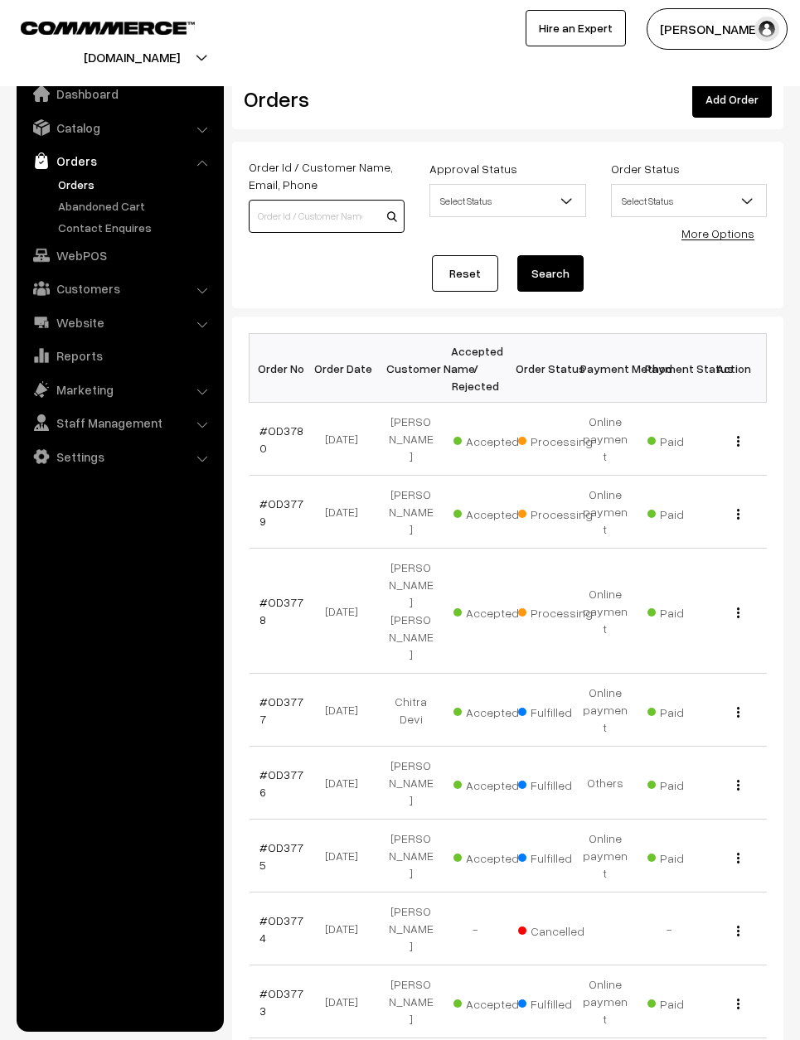
click at [313, 217] on input at bounding box center [327, 216] width 156 height 33
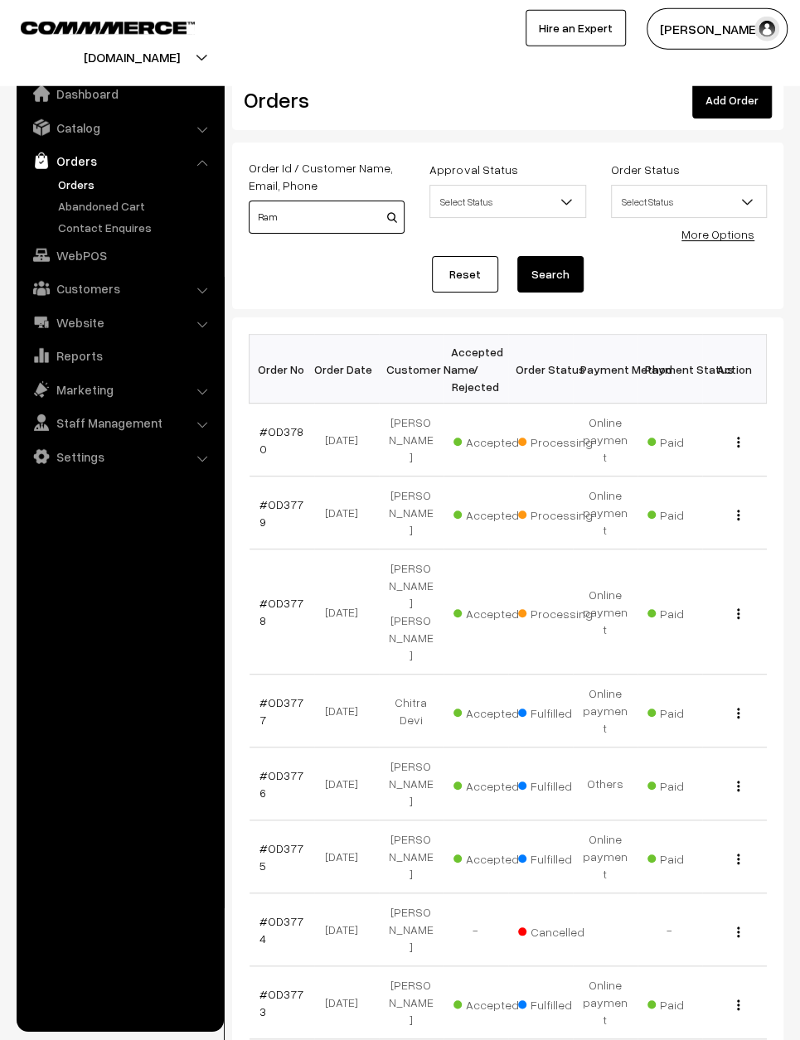
type input "Ram"
click at [744, 506] on td "View" at bounding box center [734, 513] width 65 height 73
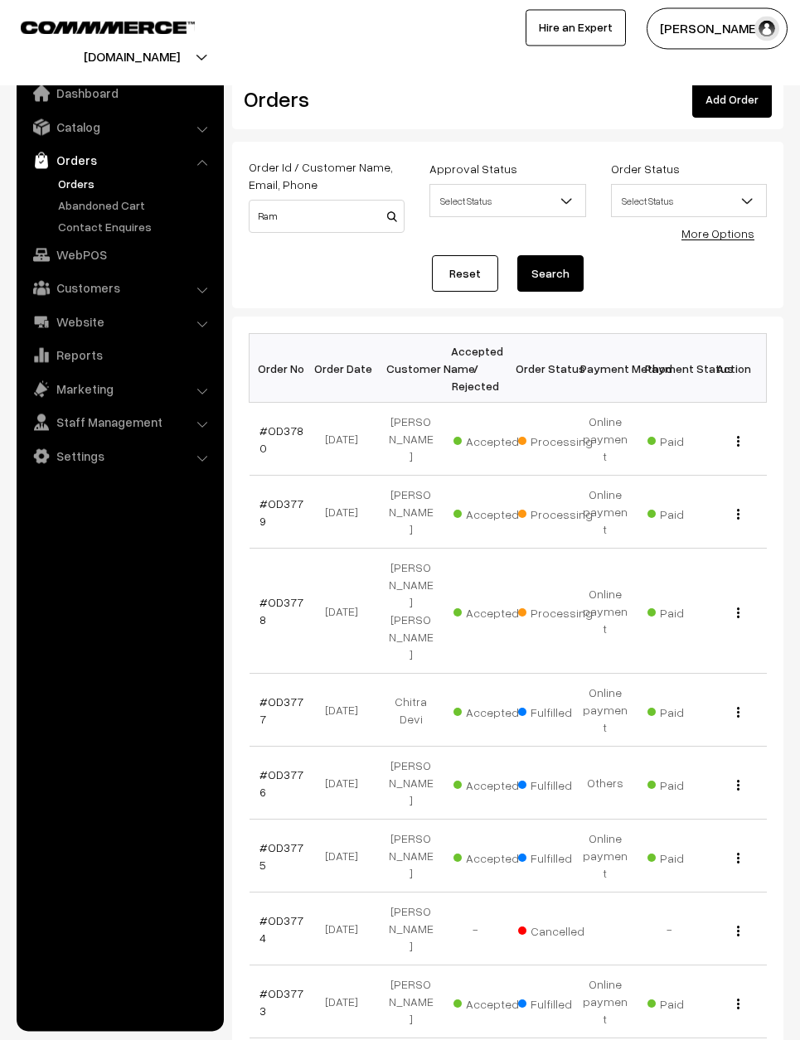
click at [749, 515] on div "View" at bounding box center [734, 512] width 45 height 17
click at [737, 514] on div "View" at bounding box center [734, 512] width 45 height 17
click at [739, 521] on img "button" at bounding box center [738, 515] width 2 height 11
click at [694, 541] on link "View" at bounding box center [664, 536] width 141 height 36
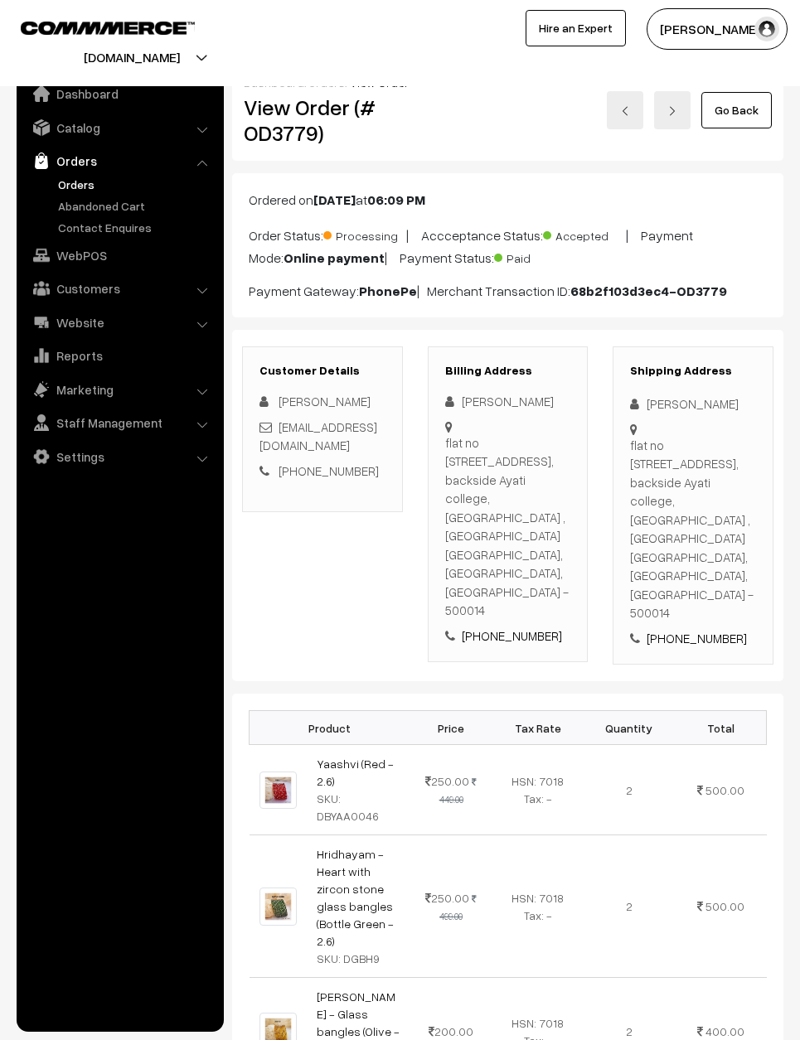
click at [91, 170] on link "Orders" at bounding box center [119, 161] width 197 height 30
click at [70, 178] on link "Orders" at bounding box center [136, 184] width 164 height 17
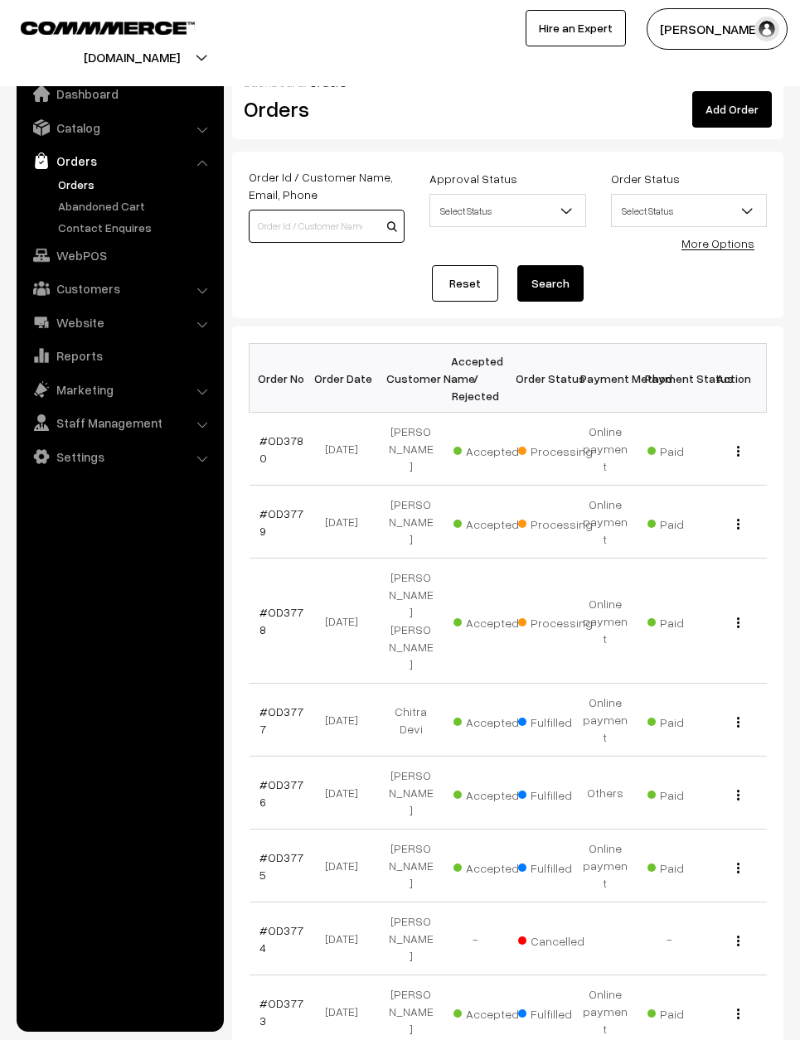
click at [305, 222] on input at bounding box center [327, 226] width 156 height 33
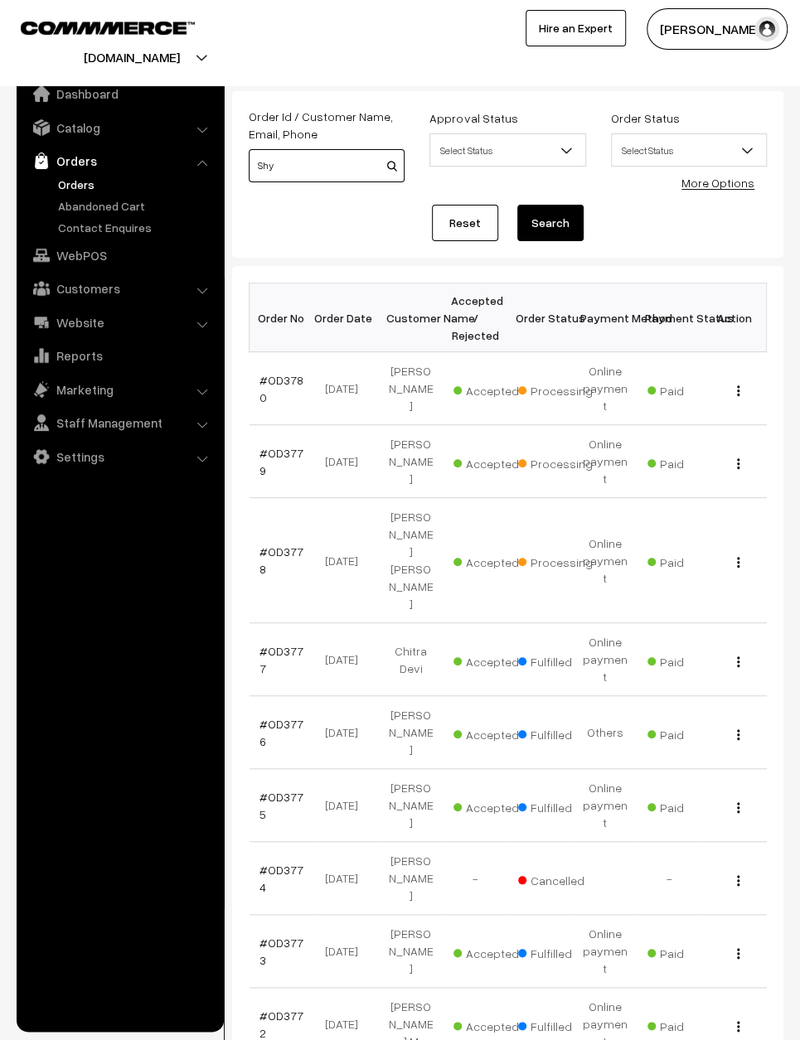
scroll to position [60, 0]
type input "Shy"
click at [737, 397] on img "button" at bounding box center [738, 391] width 2 height 11
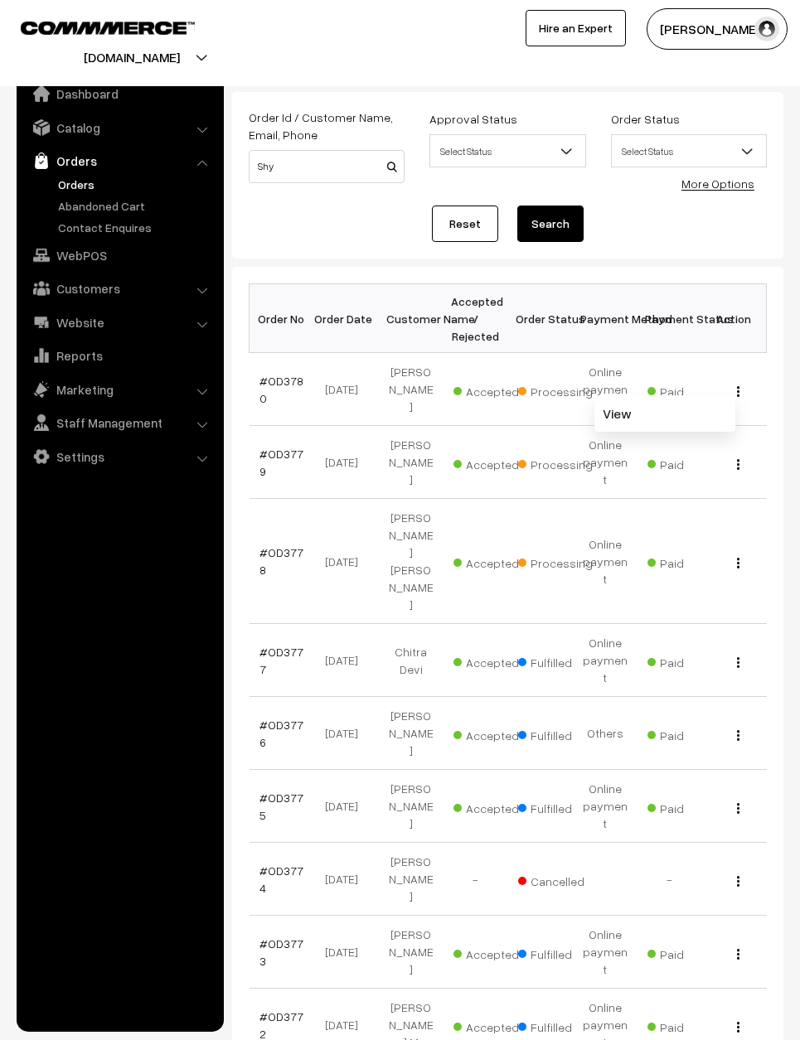
click at [676, 419] on link "View" at bounding box center [664, 413] width 141 height 36
